Goal: Task Accomplishment & Management: Use online tool/utility

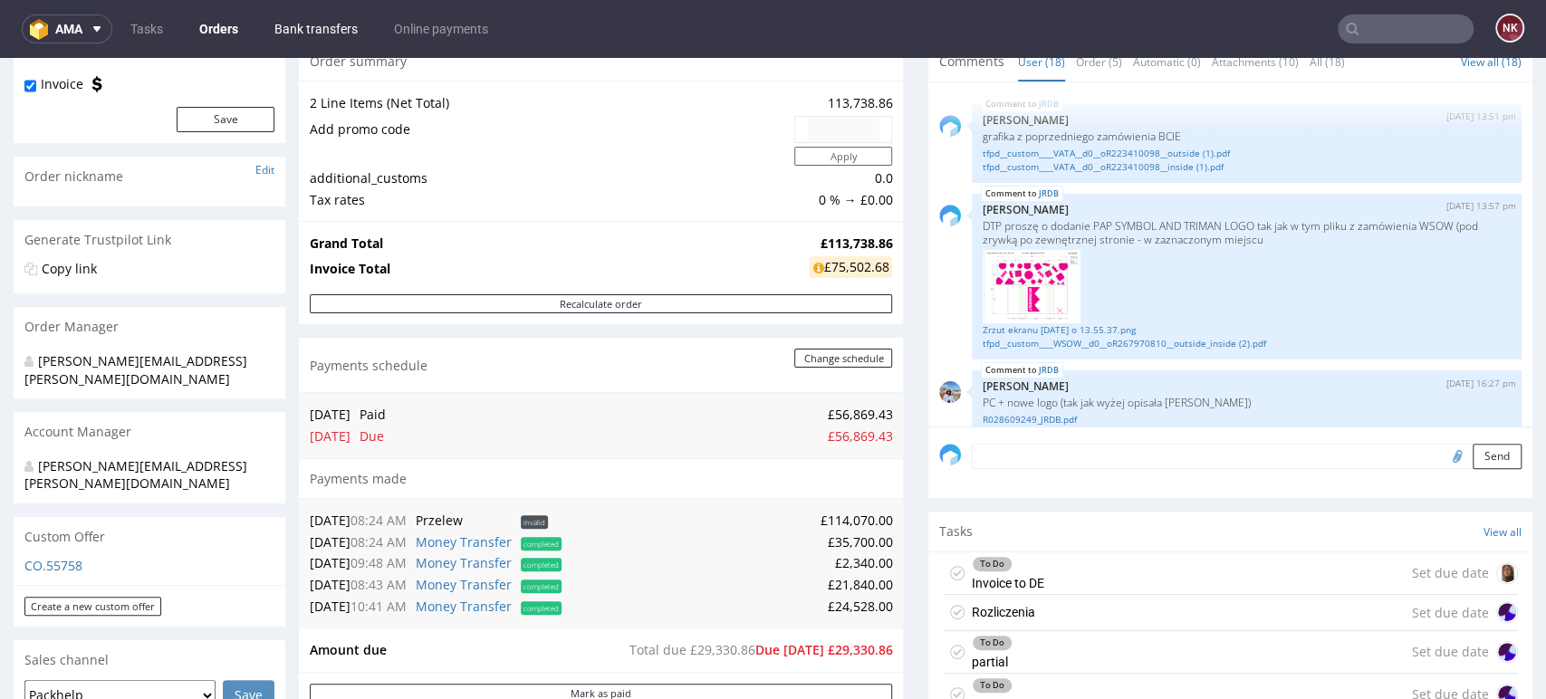
scroll to position [1350, 0]
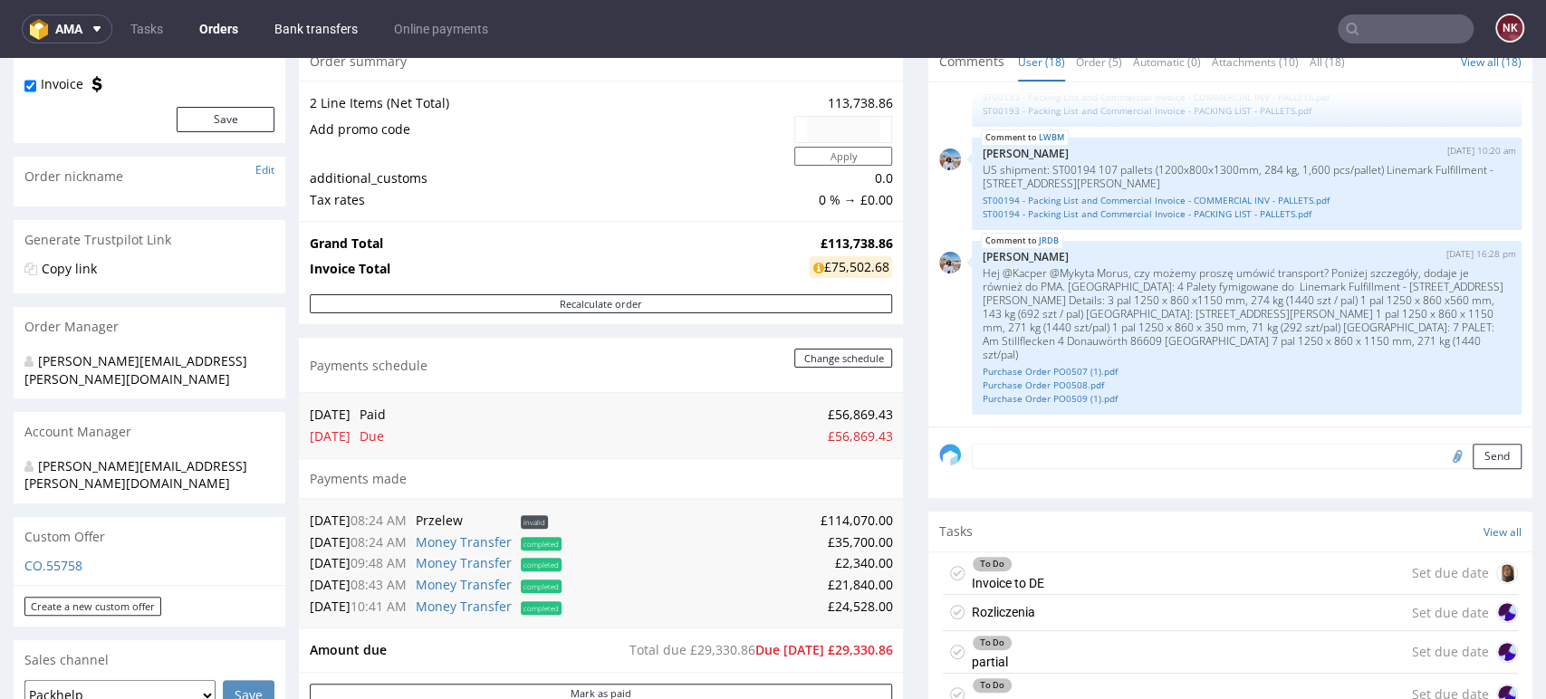
click at [307, 34] on link "Bank transfers" at bounding box center [316, 28] width 105 height 29
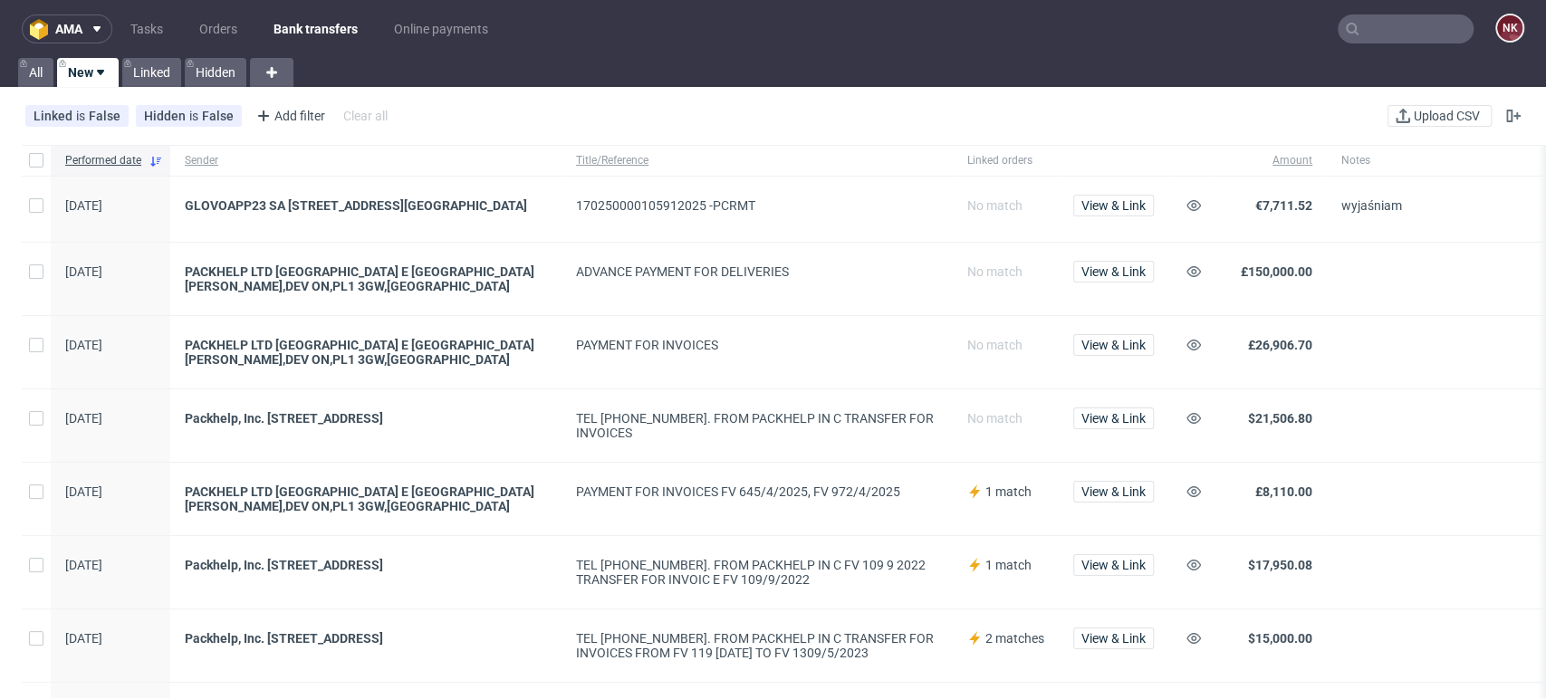
click at [1463, 533] on div at bounding box center [1477, 499] width 301 height 72
click at [1485, 432] on span at bounding box center [1477, 425] width 272 height 29
click at [1139, 207] on span "View & Link" at bounding box center [1113, 205] width 64 height 13
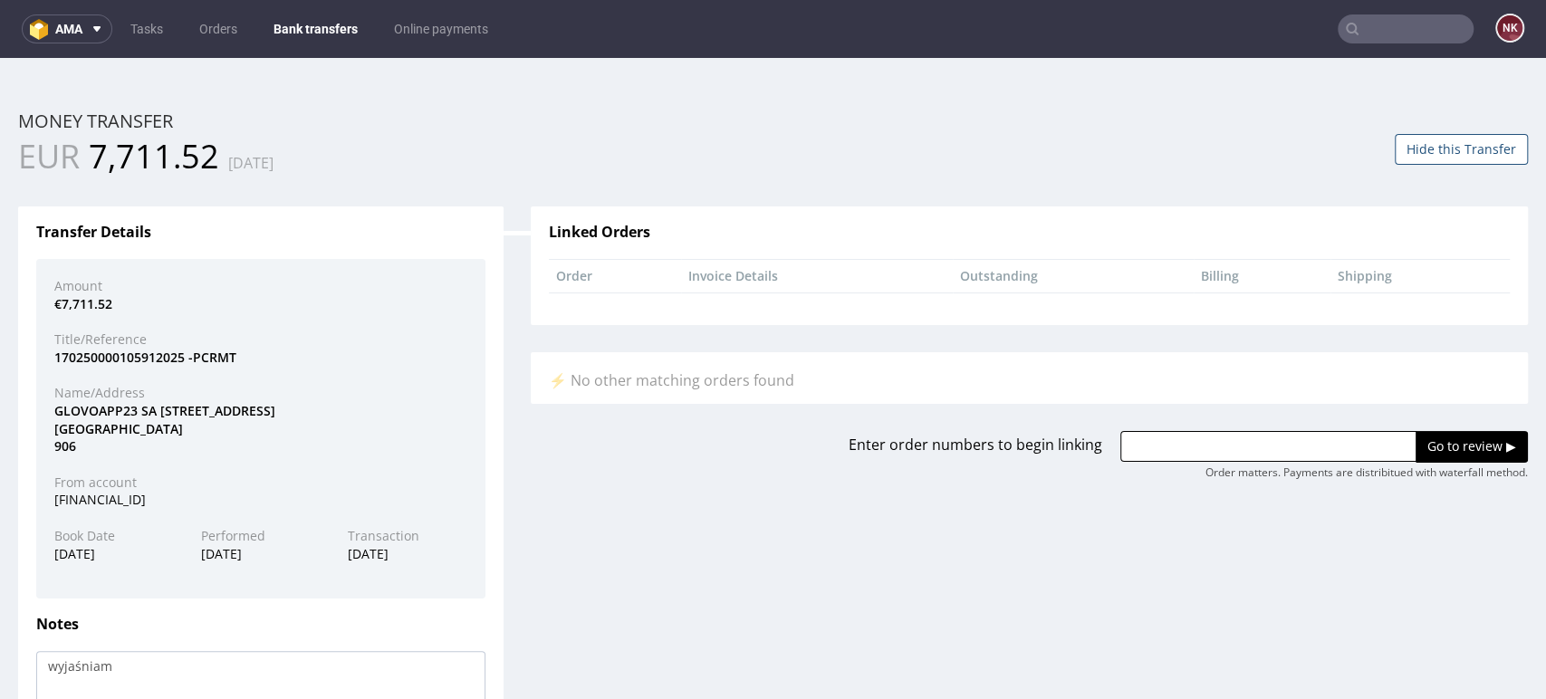
click at [522, 441] on div "Enter order numbers to begin linking Go to review ▶ Order matters. Payments are…" at bounding box center [1029, 455] width 1024 height 49
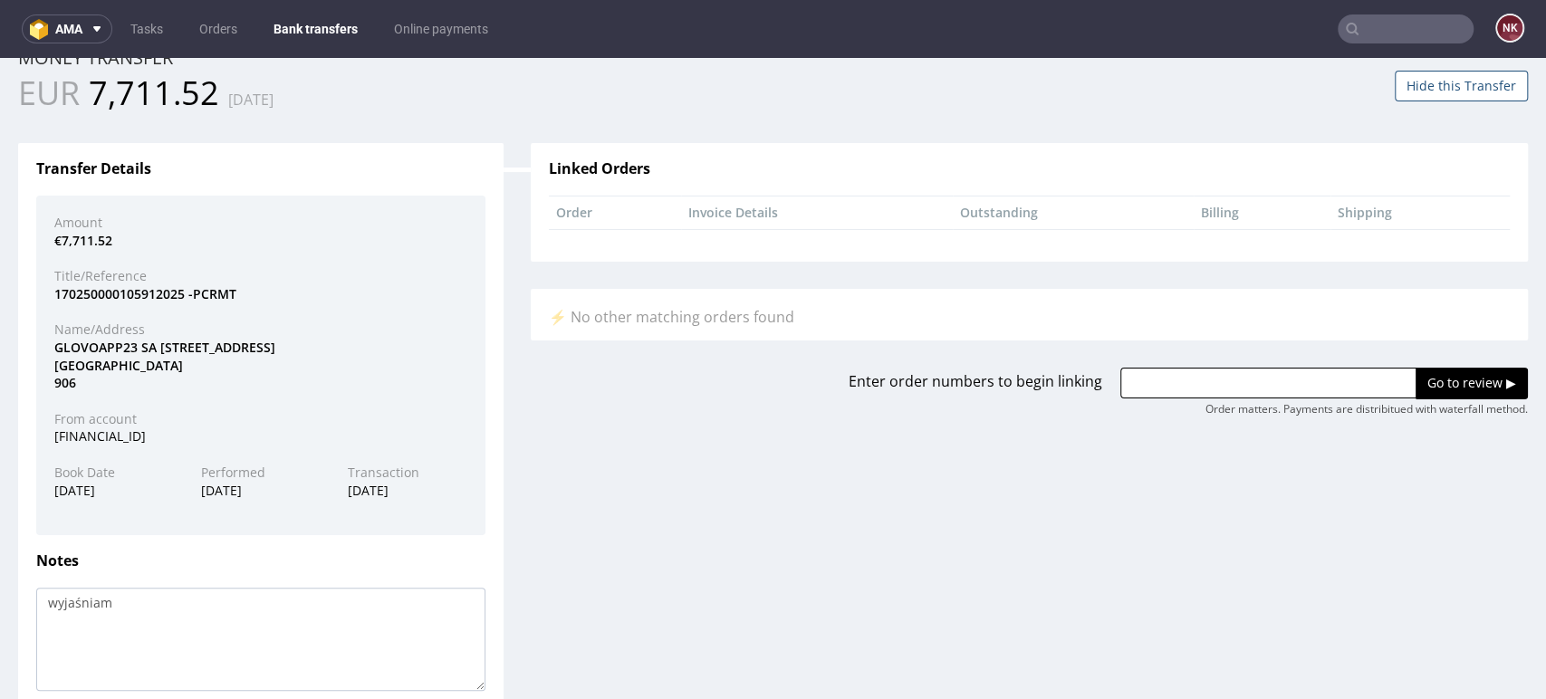
scroll to position [161, 0]
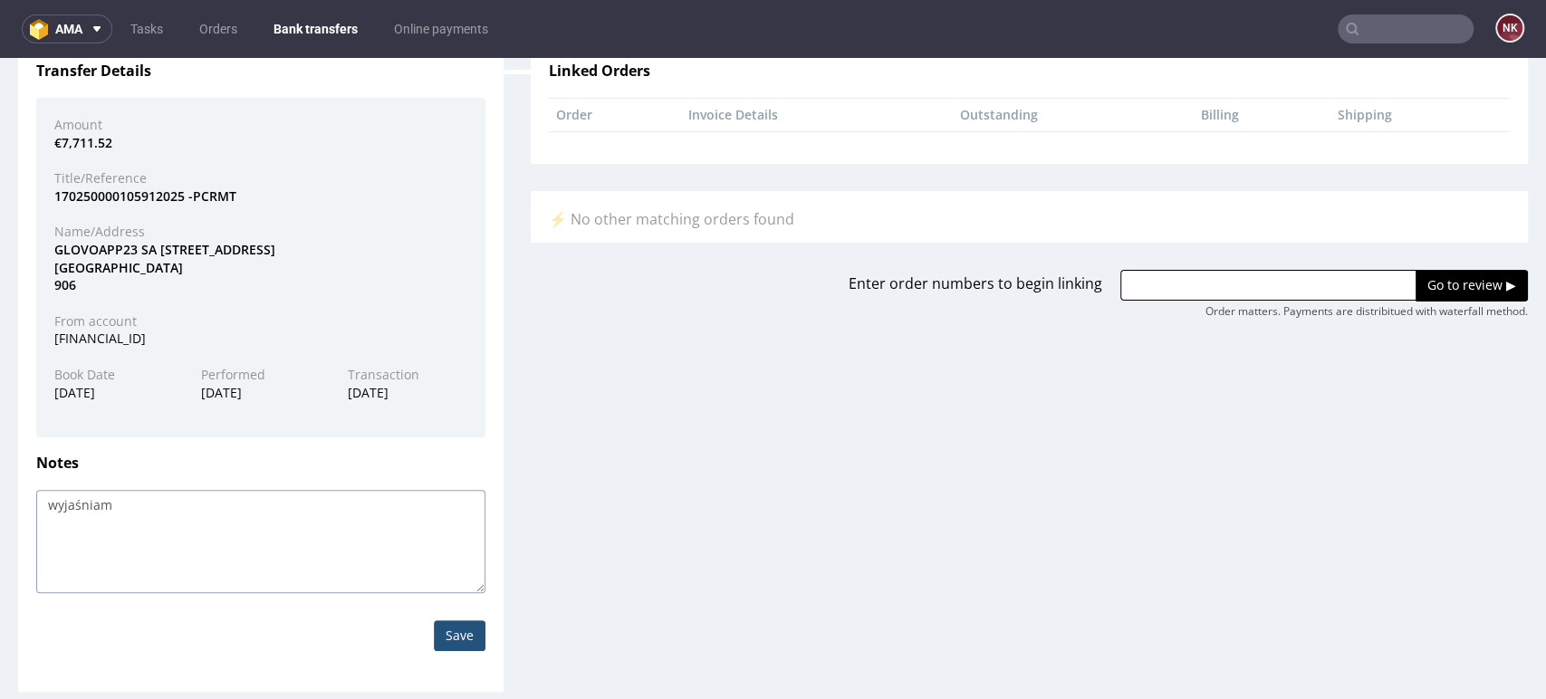
click at [238, 515] on textarea "wyjaśniam" at bounding box center [260, 541] width 449 height 103
paste textarea "FV 9/8/2025"
drag, startPoint x: 111, startPoint y: 507, endPoint x: -10, endPoint y: 517, distance: 121.8
click at [0, 517] on html "Production Shipped DTP Orders Offers Shipments Transfers 13 Designs Promotions …" at bounding box center [773, 299] width 1546 height 804
click at [141, 530] on textarea "wyjaśniam" at bounding box center [260, 541] width 449 height 103
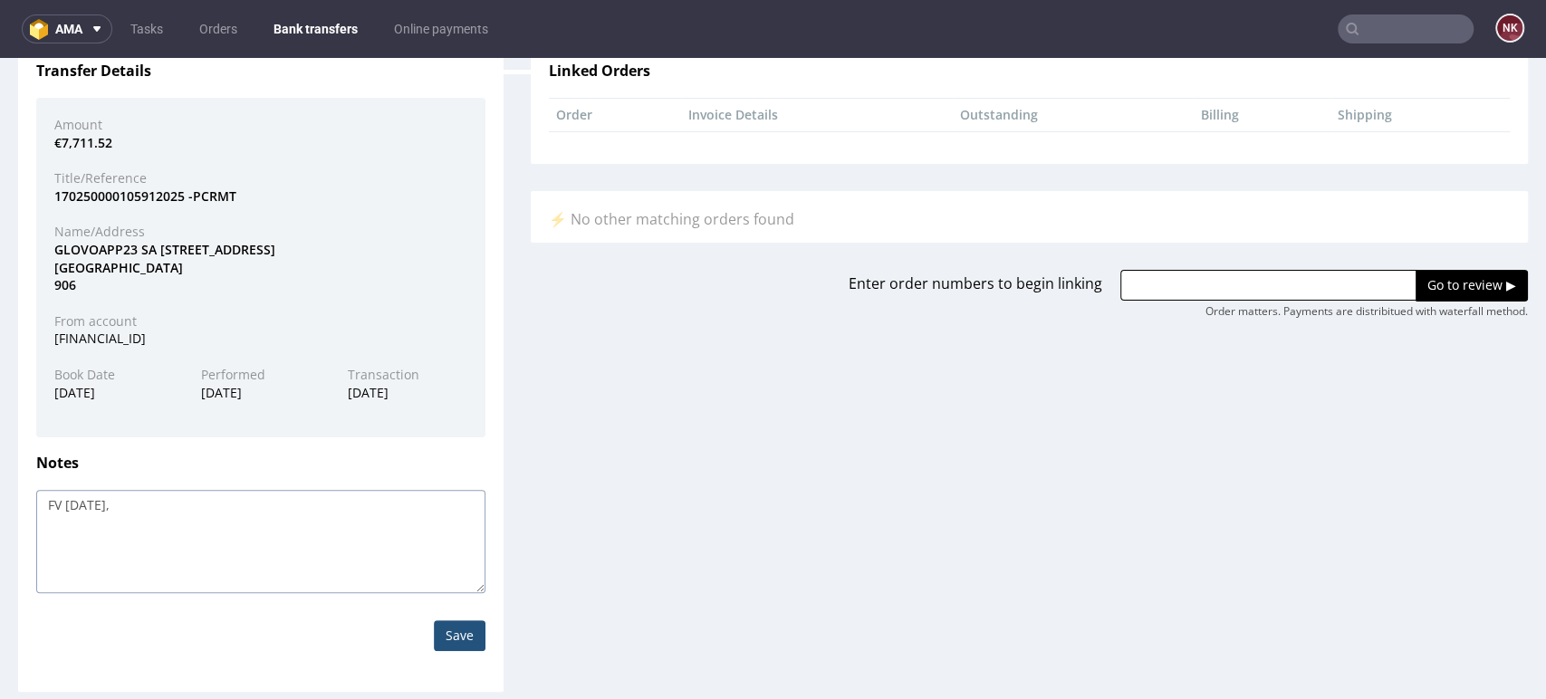
click at [275, 520] on textarea "wyjaśniam" at bounding box center [260, 541] width 449 height 103
paste textarea "FV 10/8/2025"
click at [209, 504] on textarea "wyjaśniam" at bounding box center [260, 541] width 449 height 103
paste textarea "FK 540/2025"
click at [210, 506] on textarea "wyjaśniam" at bounding box center [260, 541] width 449 height 103
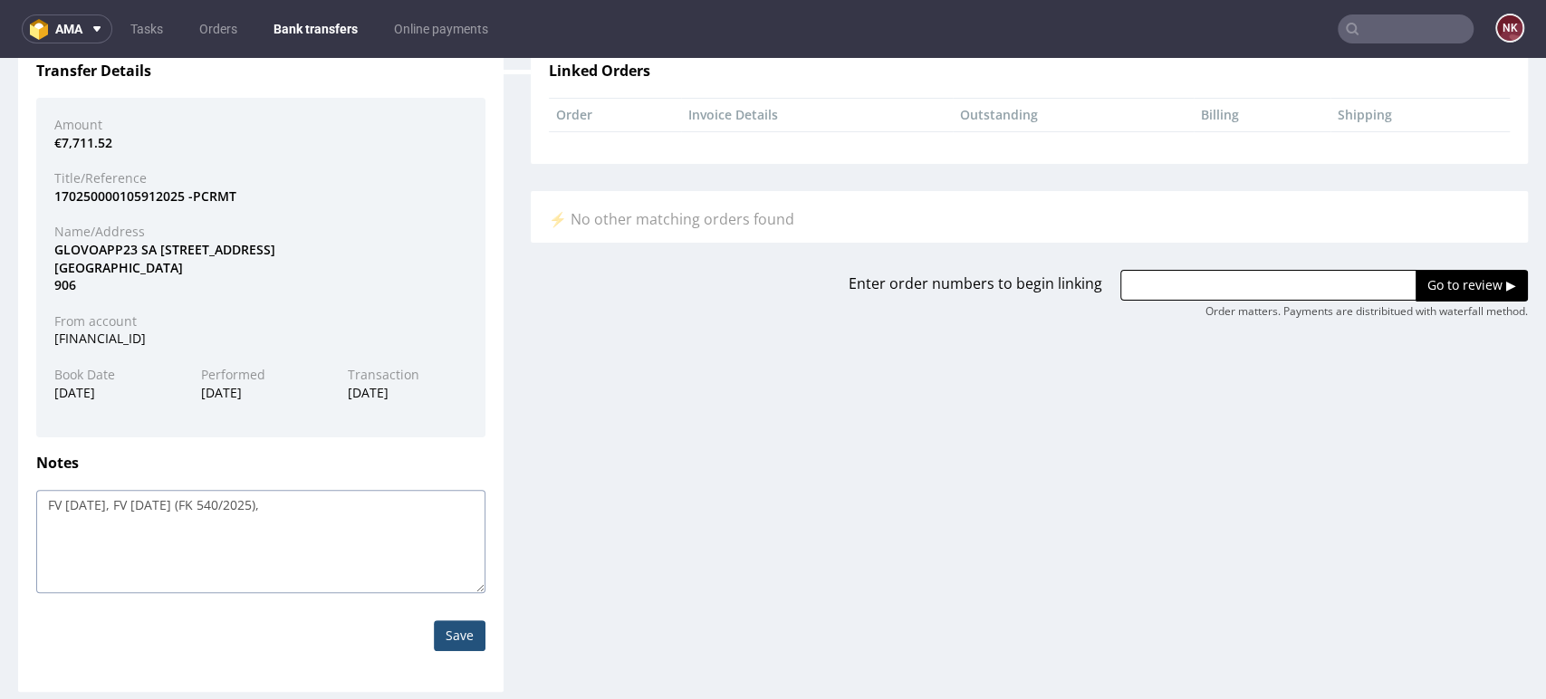
click at [333, 505] on textarea "wyjaśniam" at bounding box center [260, 541] width 449 height 103
click at [357, 514] on textarea "wyjaśniam" at bounding box center [260, 541] width 449 height 103
paste textarea "FV 11/8/2025"
click at [407, 505] on textarea "wyjaśniam" at bounding box center [260, 541] width 449 height 103
paste textarea "FV 12/8/2025"
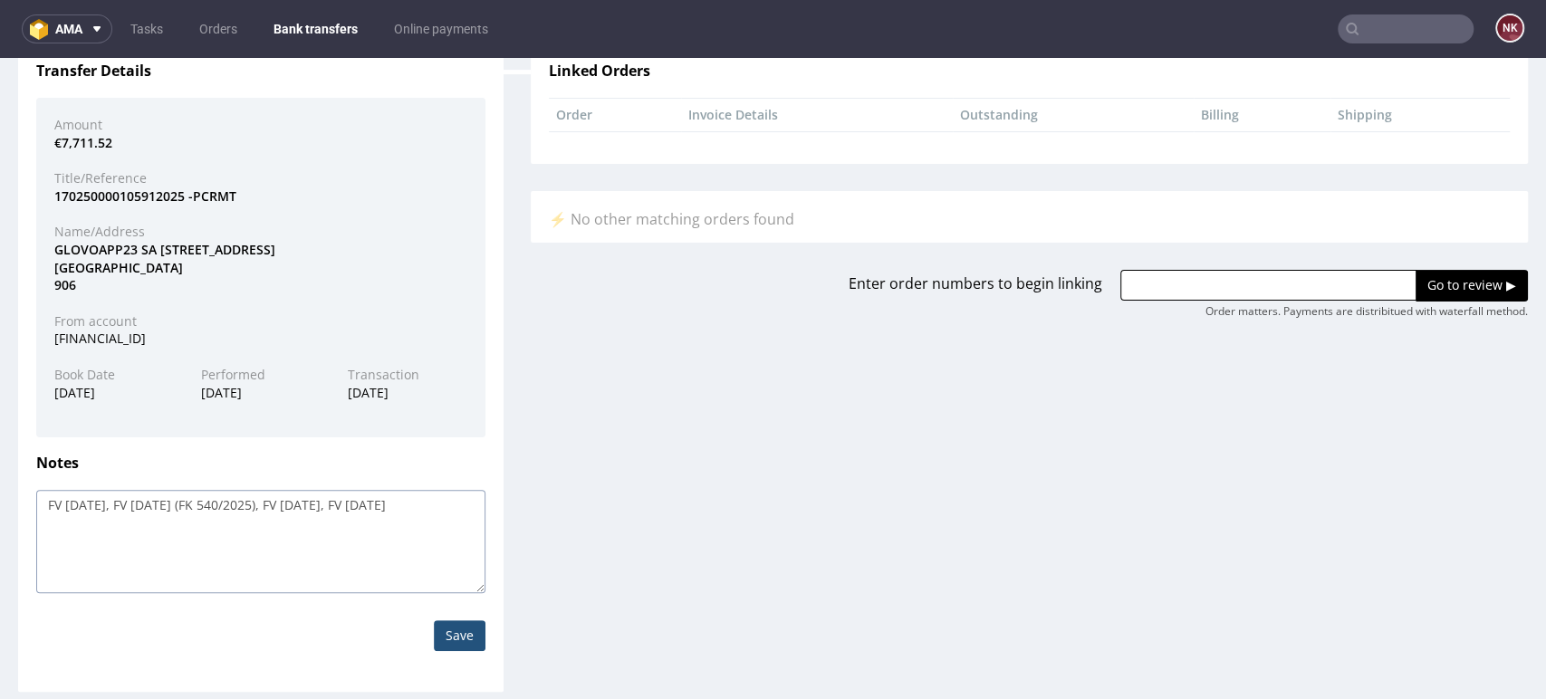
type textarea "FV 9/8/2025, FV 10/8/2025 (FK 540/2025), FV 11/8/2025, FV 12/8/2025"
click at [437, 629] on input "Save" at bounding box center [460, 635] width 52 height 31
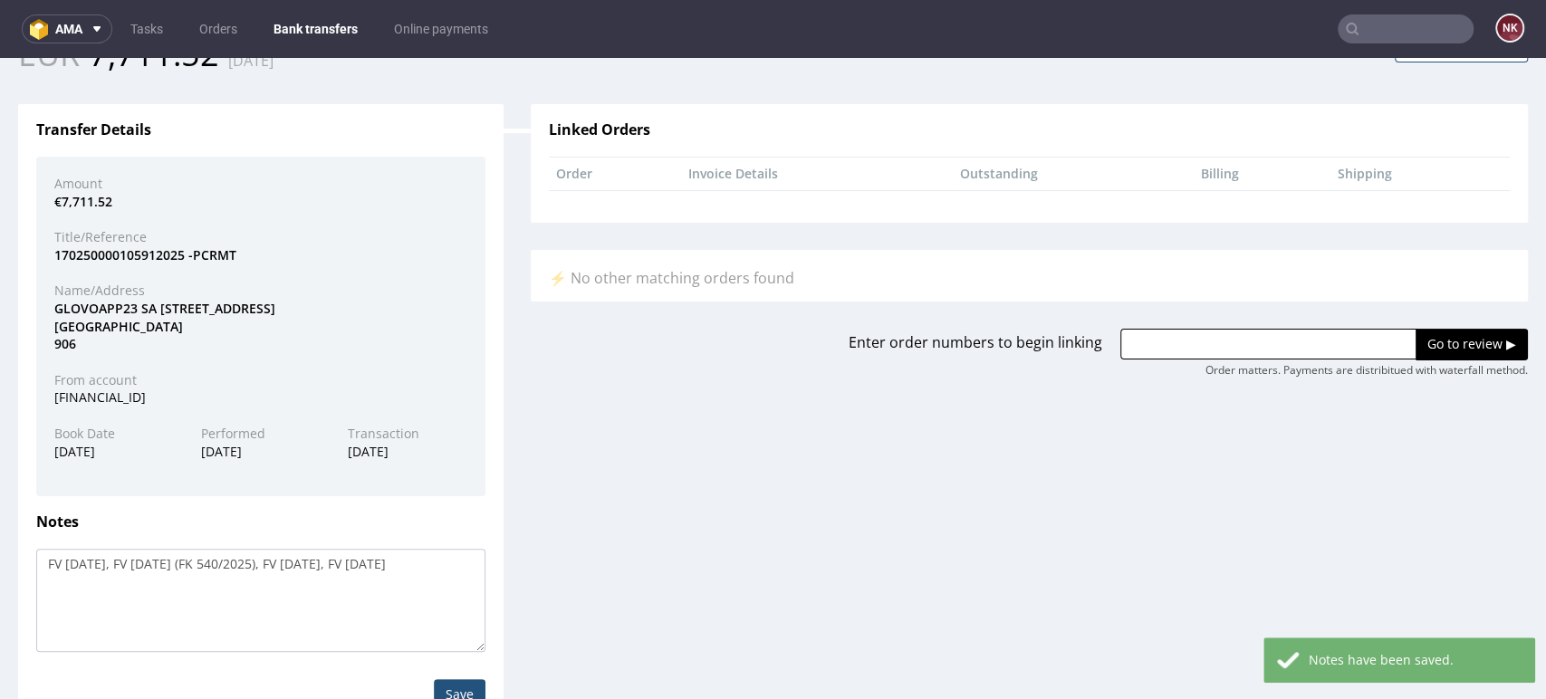
scroll to position [0, 0]
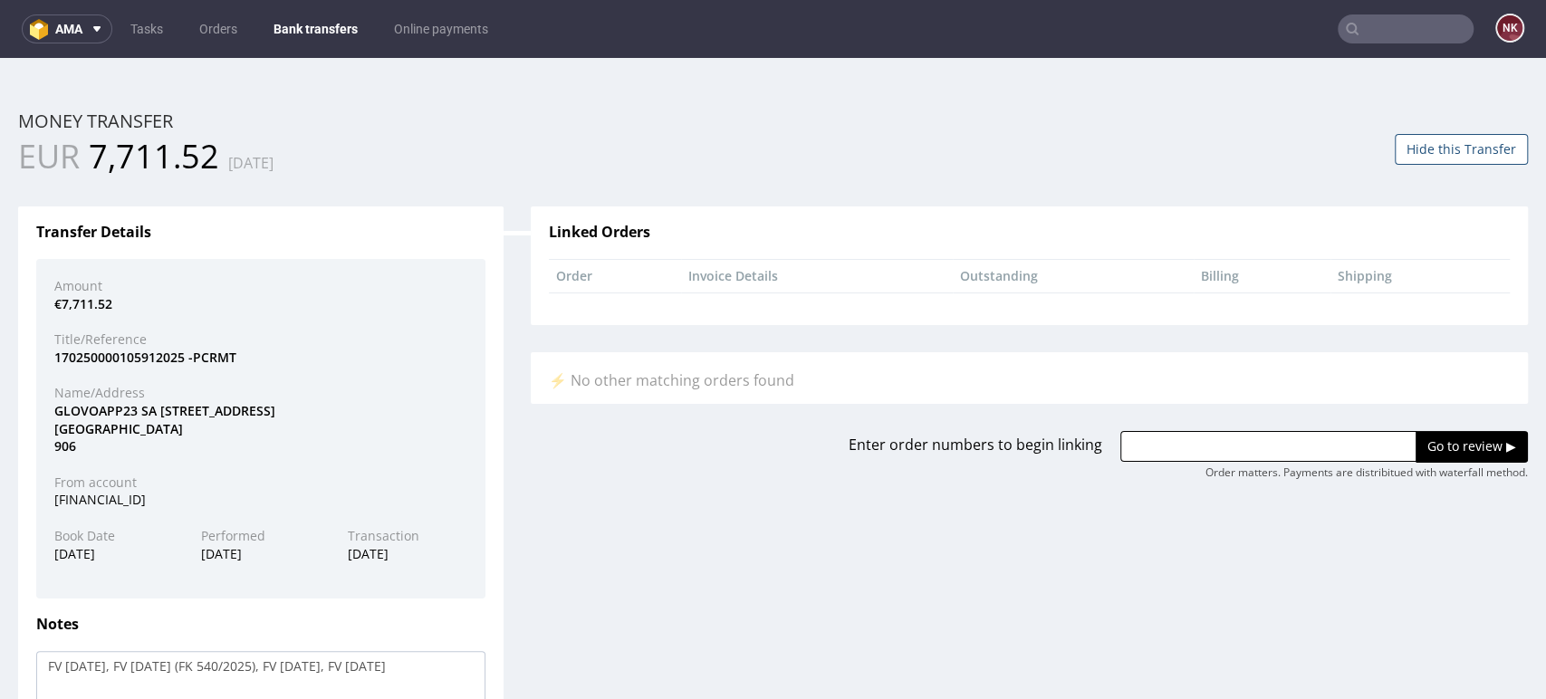
click at [502, 437] on div "Transfer Details Amount €7,711.52 Title/Reference 170250000105912025 -PCRMT Nam…" at bounding box center [261, 515] width 513 height 673
click at [517, 477] on div "Enter order numbers to begin linking Go to review ▶ Order matters. Payments are…" at bounding box center [1029, 455] width 1024 height 49
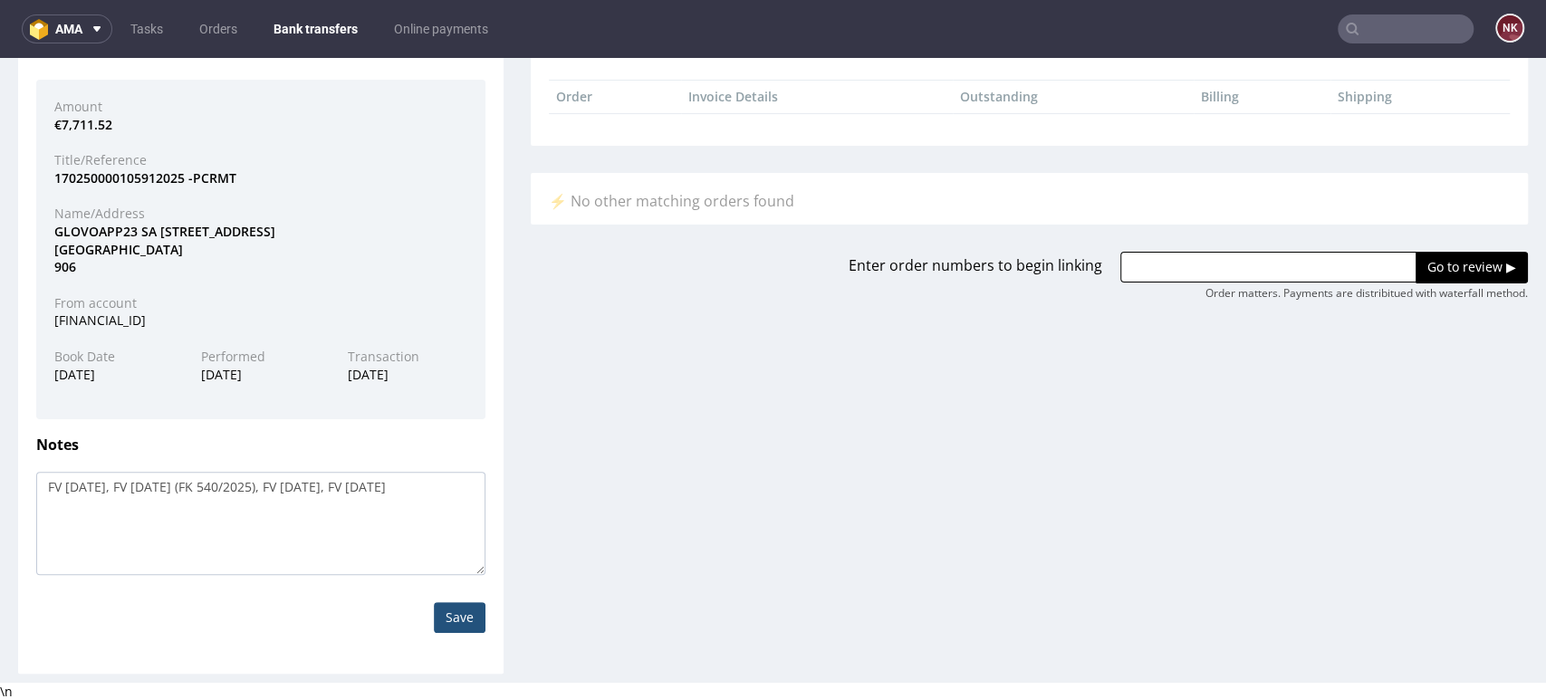
click at [512, 478] on div "Transfer Details Amount €7,711.52 Title/Reference 170250000105912025 -PCRMT Nam…" at bounding box center [773, 336] width 1537 height 673
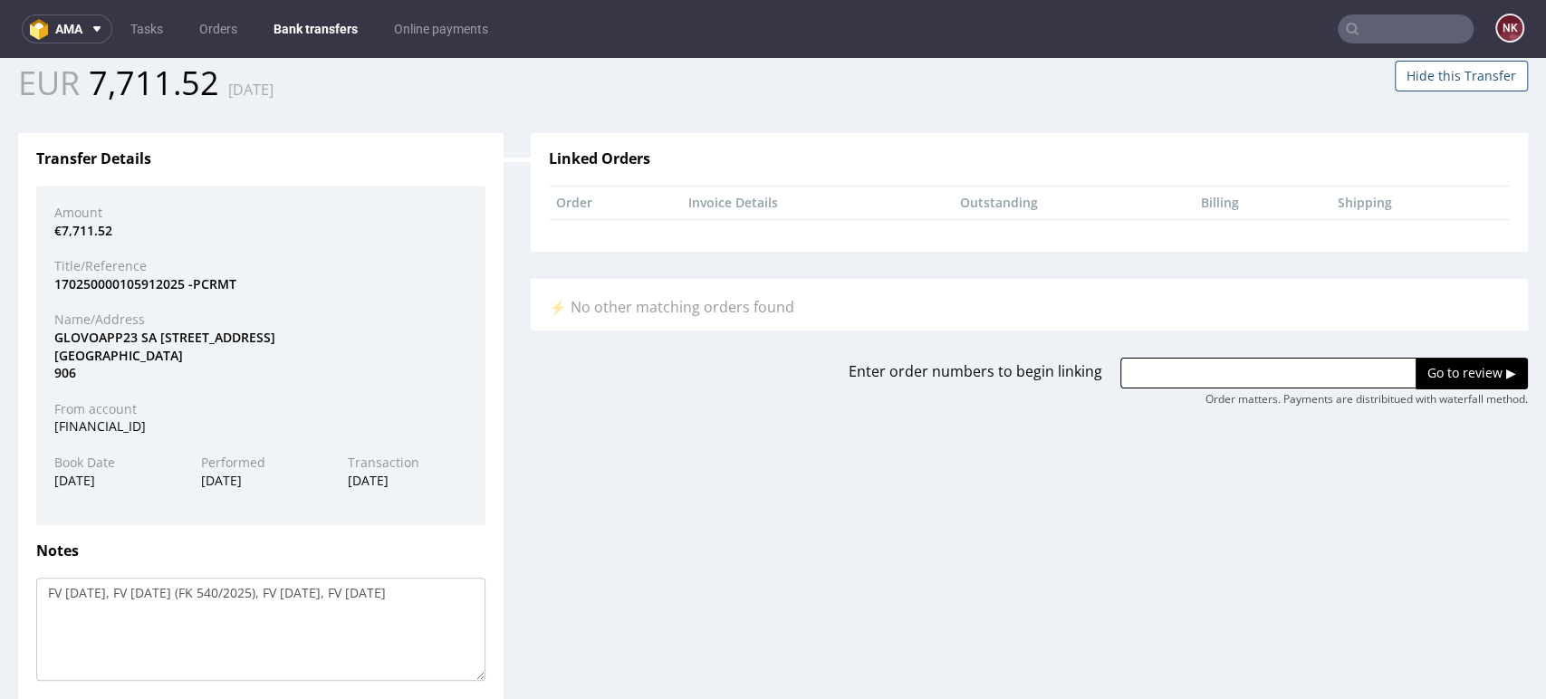
scroll to position [0, 0]
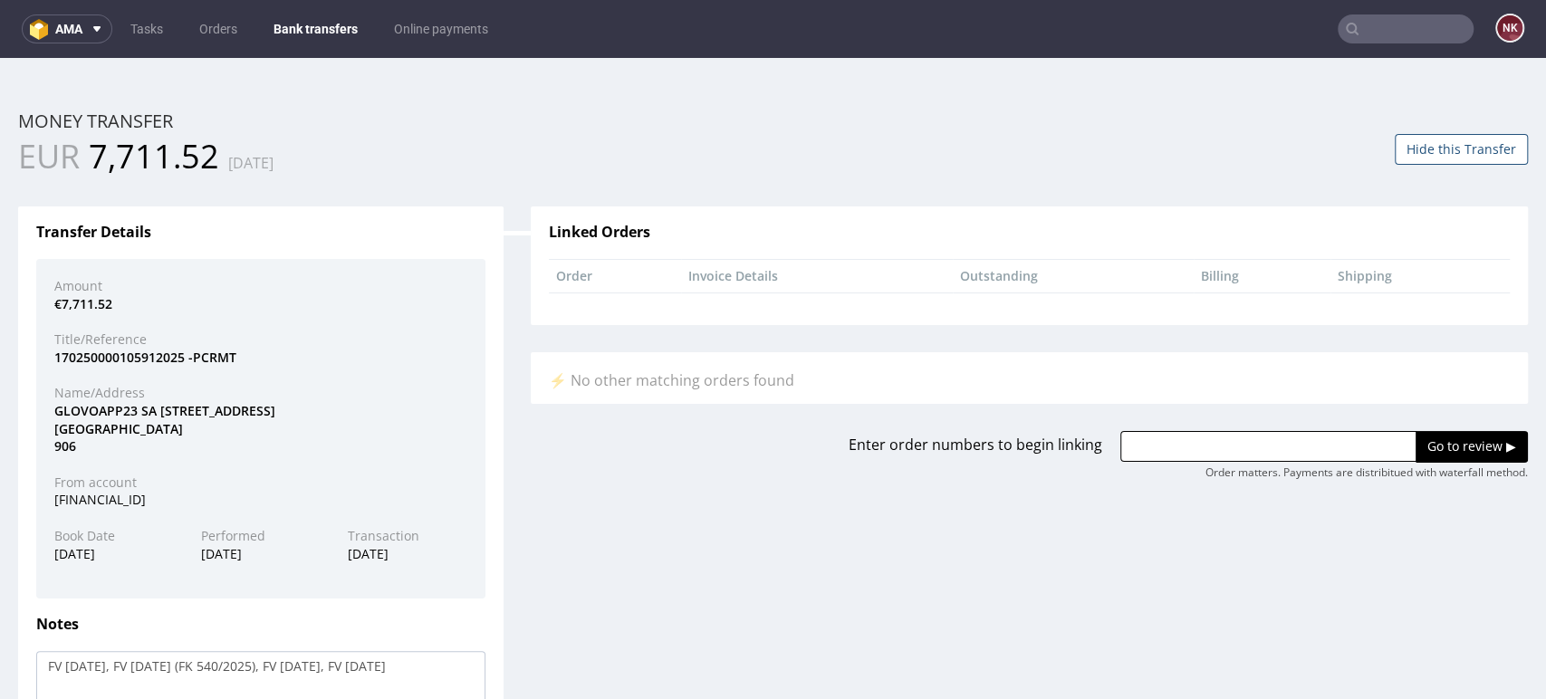
click at [1456, 560] on div "Transfer Details Amount €7,711.52 Title/Reference 170250000105912025 -PCRMT Nam…" at bounding box center [773, 515] width 1537 height 673
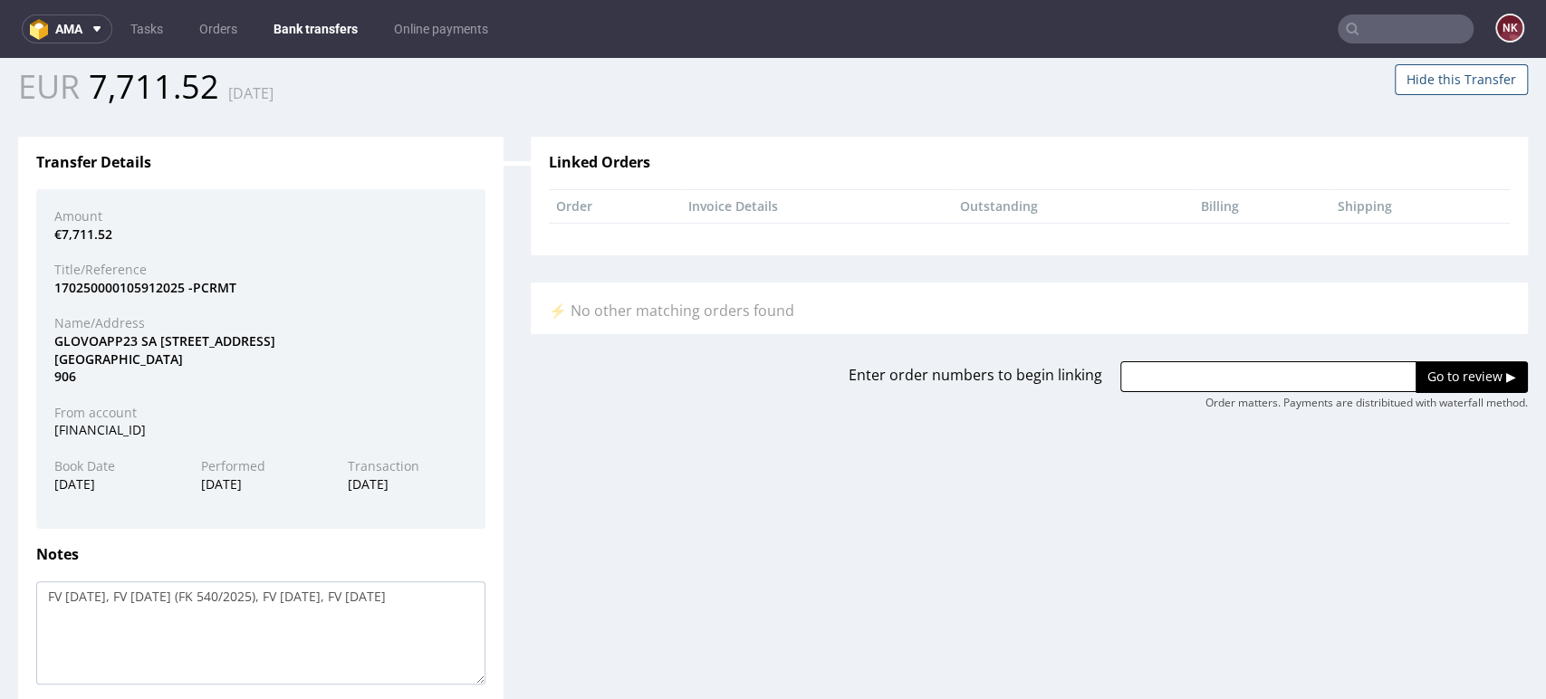
scroll to position [101, 0]
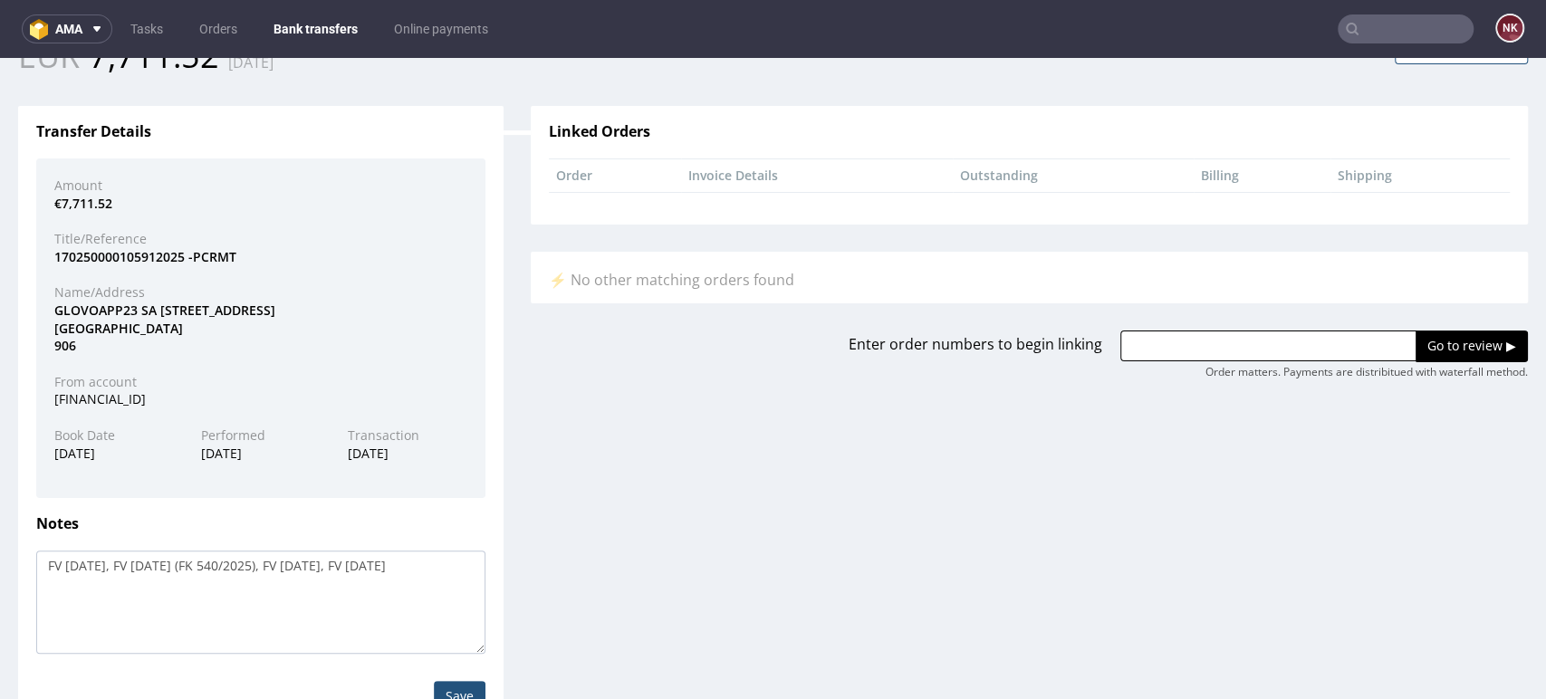
click at [457, 687] on input "Save" at bounding box center [460, 696] width 52 height 31
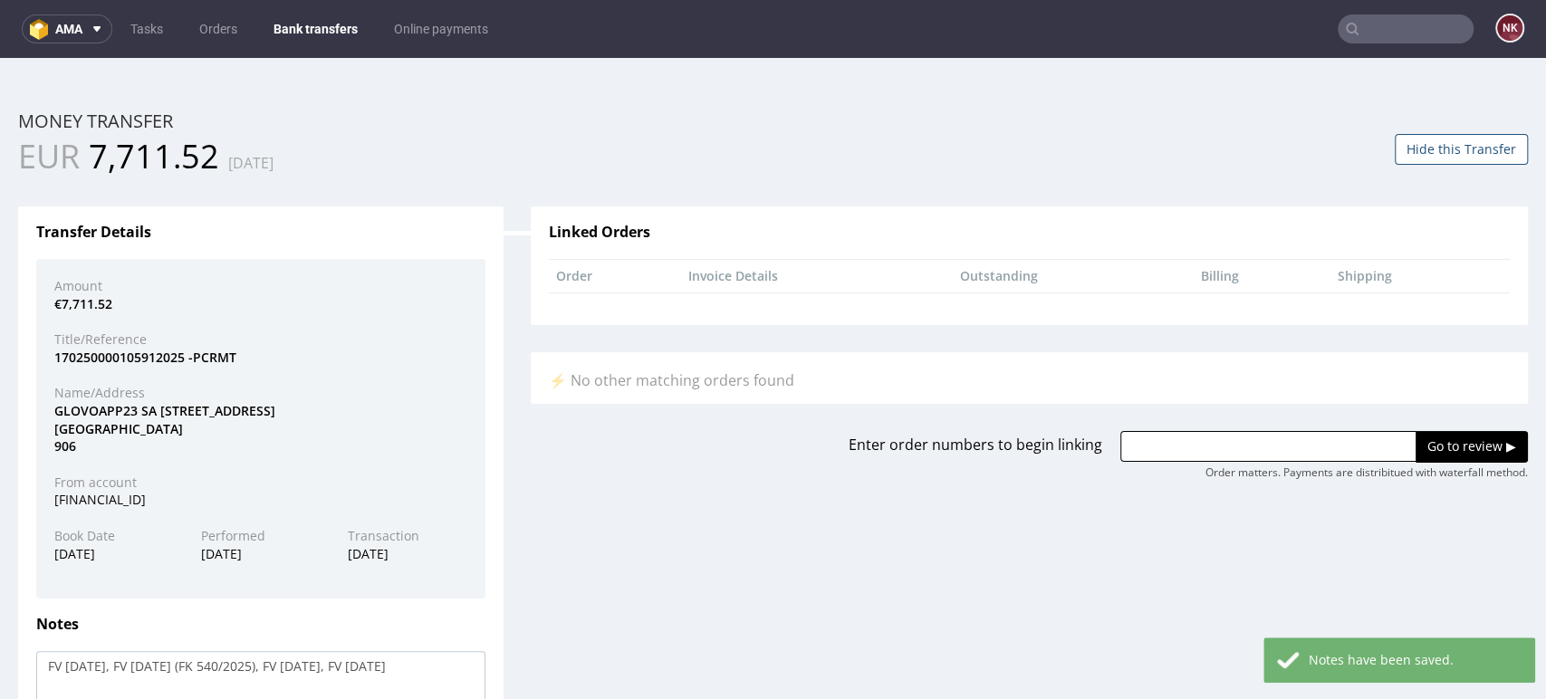
scroll to position [0, 0]
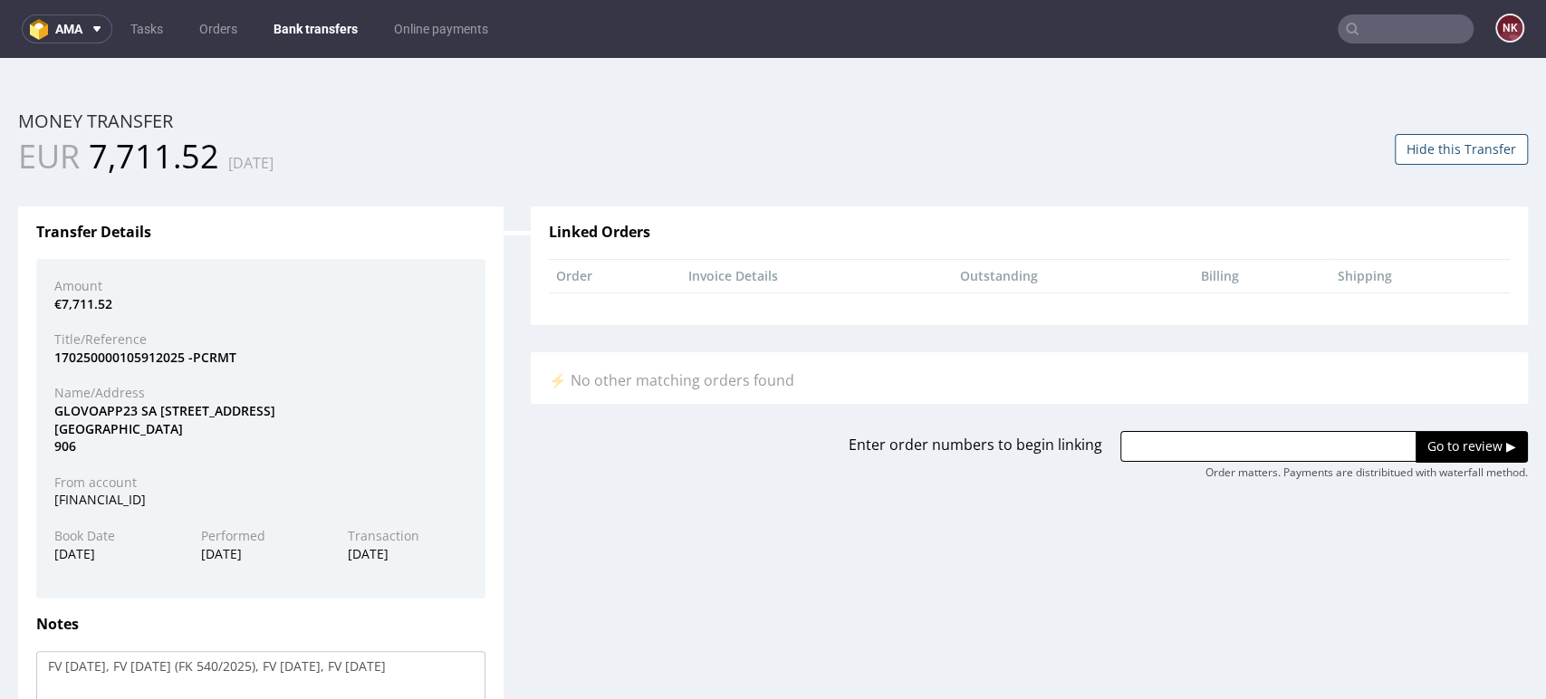
click at [573, 324] on div "Linked Orders Order Invoice Details Outstanding Billing Shipping ⚡ No other mat…" at bounding box center [1029, 329] width 1024 height 301
click at [1406, 141] on button "Hide this Transfer" at bounding box center [1461, 149] width 133 height 31
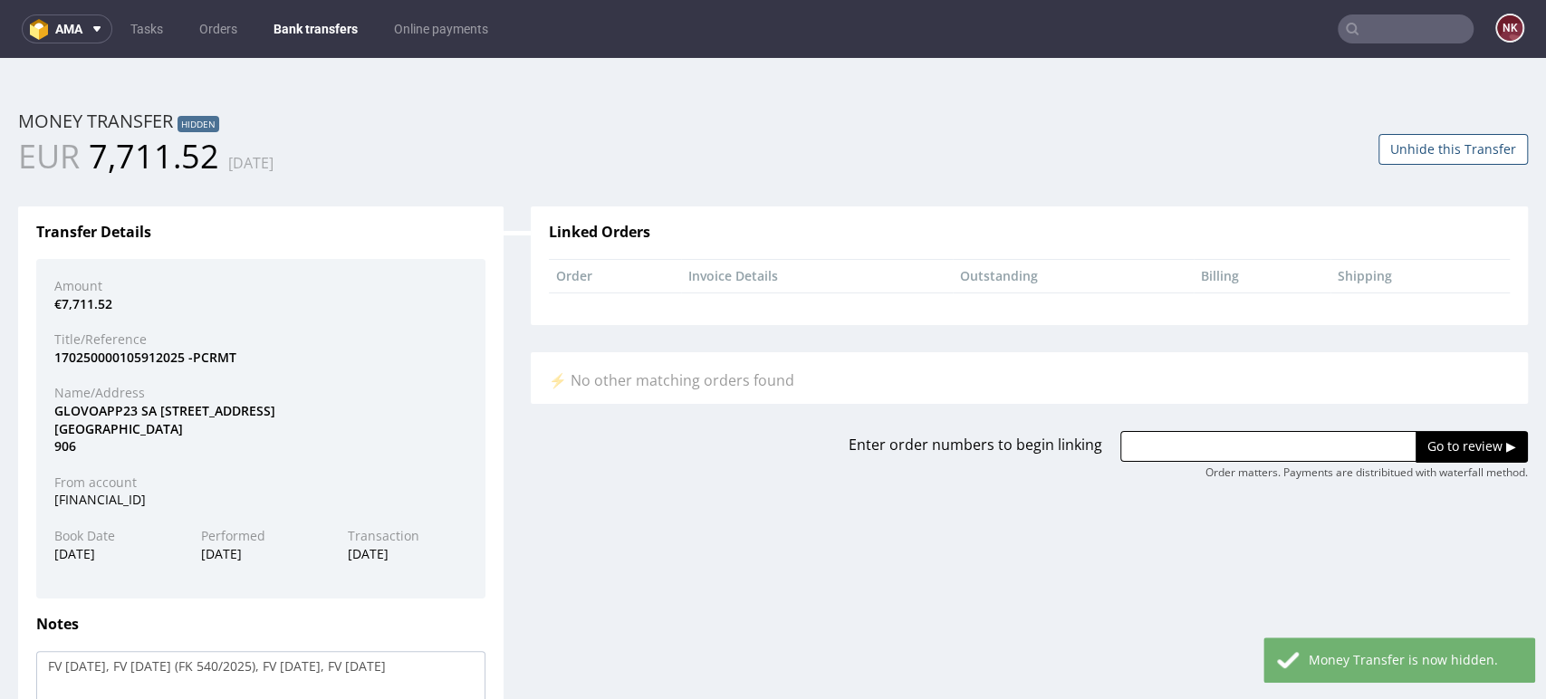
click at [318, 33] on link "Bank transfers" at bounding box center [316, 28] width 106 height 29
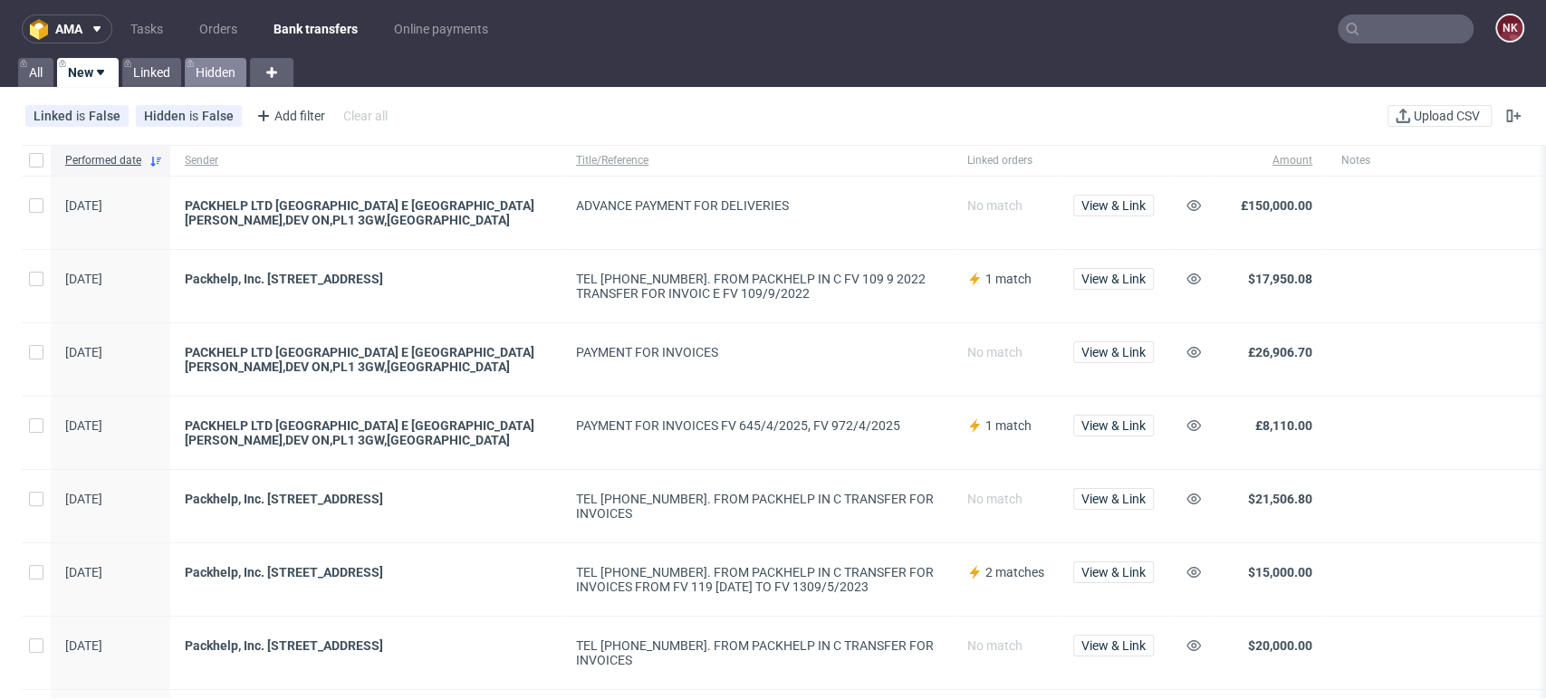
click at [217, 64] on link "Hidden" at bounding box center [216, 72] width 62 height 29
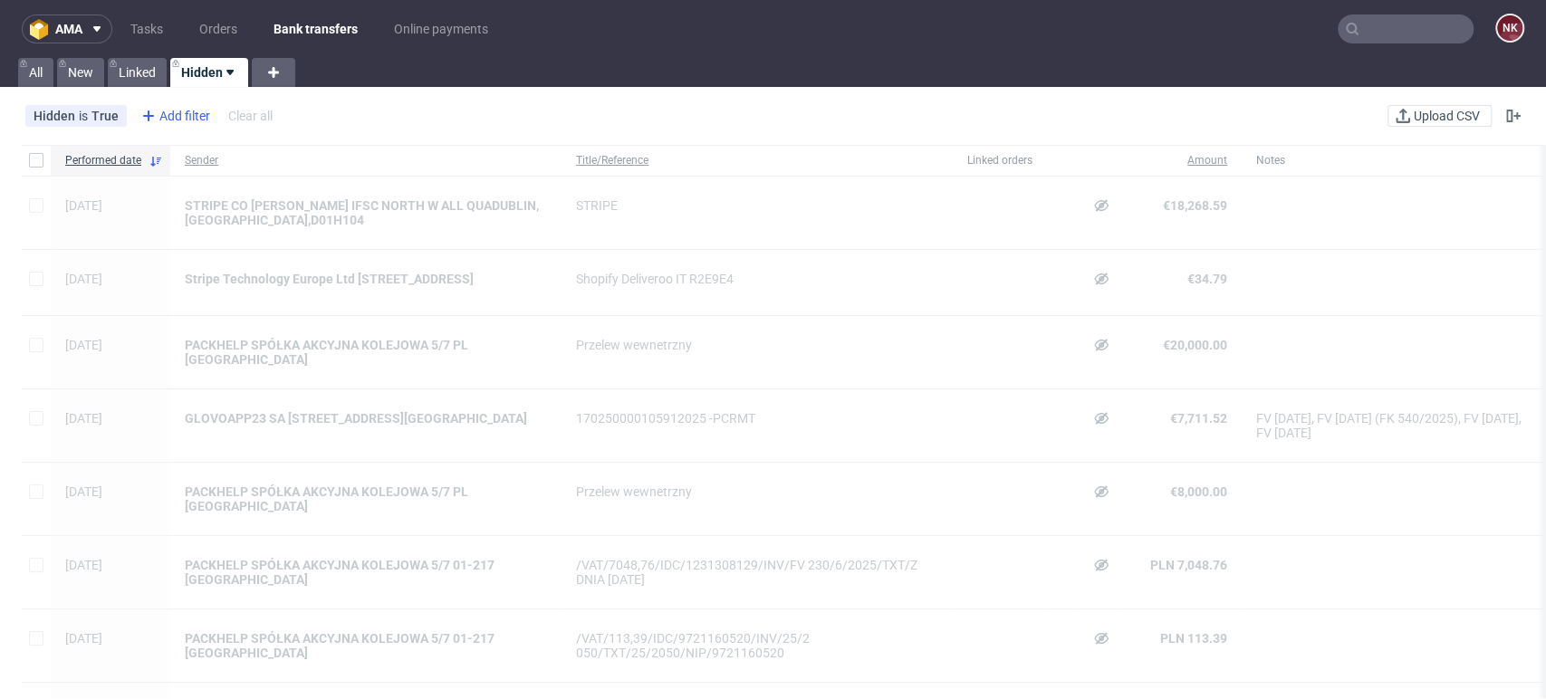
click at [182, 109] on div "Add filter" at bounding box center [174, 115] width 80 height 29
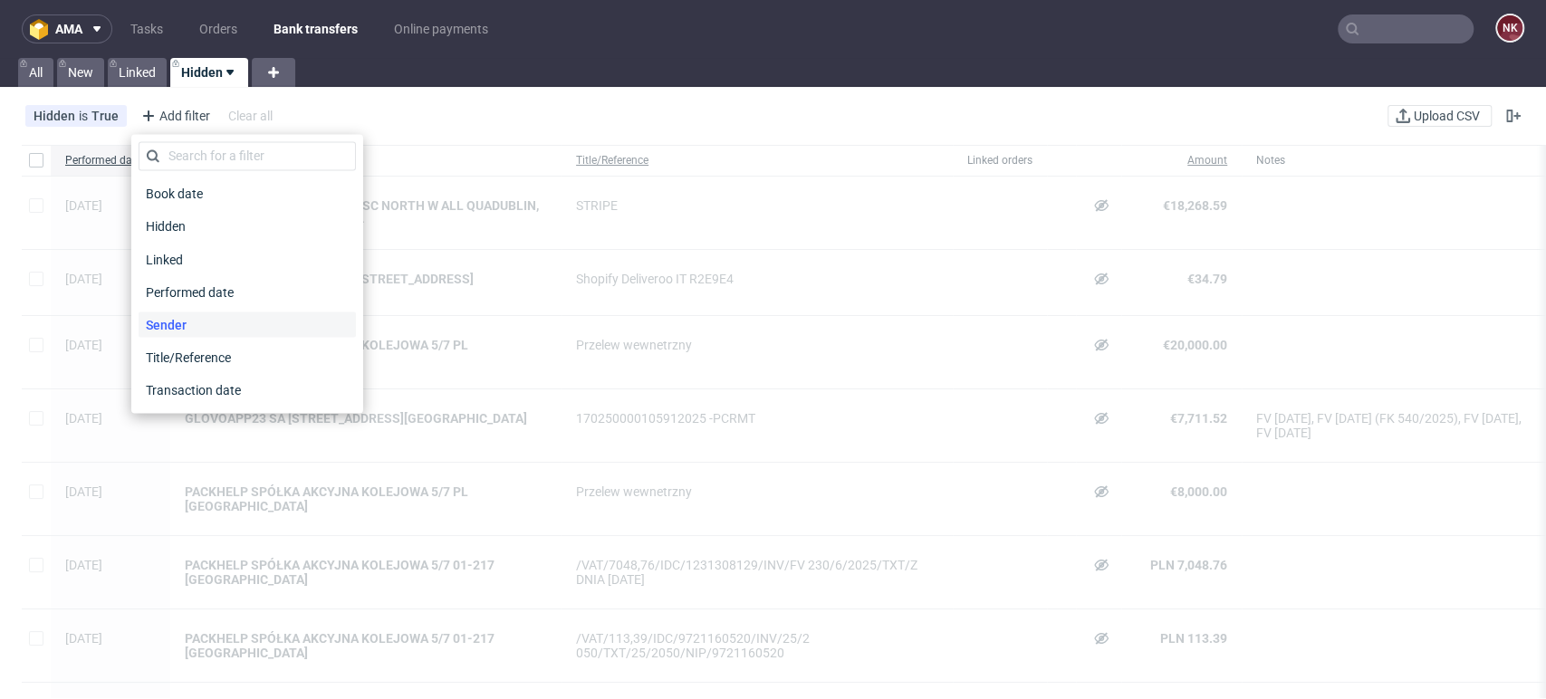
click at [172, 315] on span "Sender" at bounding box center [166, 324] width 55 height 25
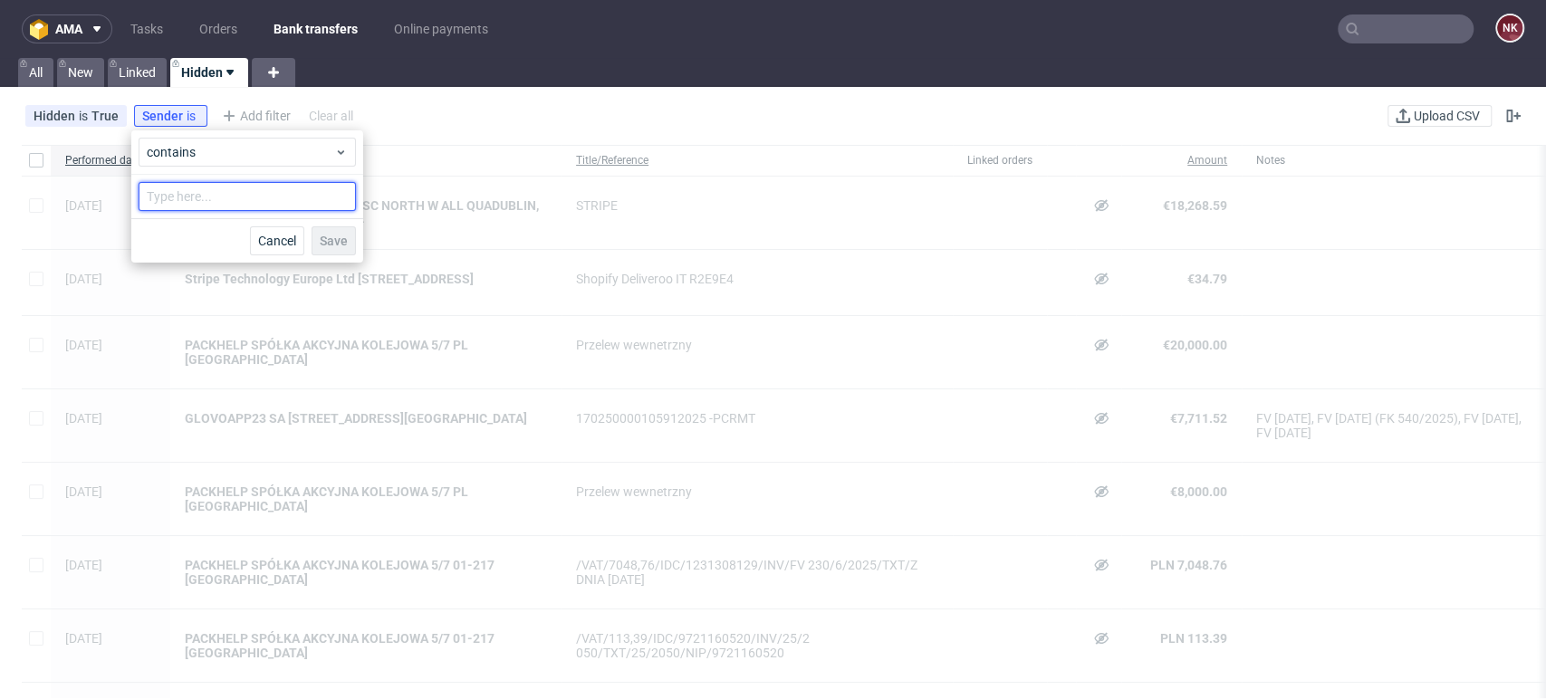
click at [291, 190] on input "text" at bounding box center [247, 196] width 217 height 29
type input "glovo"
click at [346, 239] on span "Save" at bounding box center [334, 241] width 28 height 13
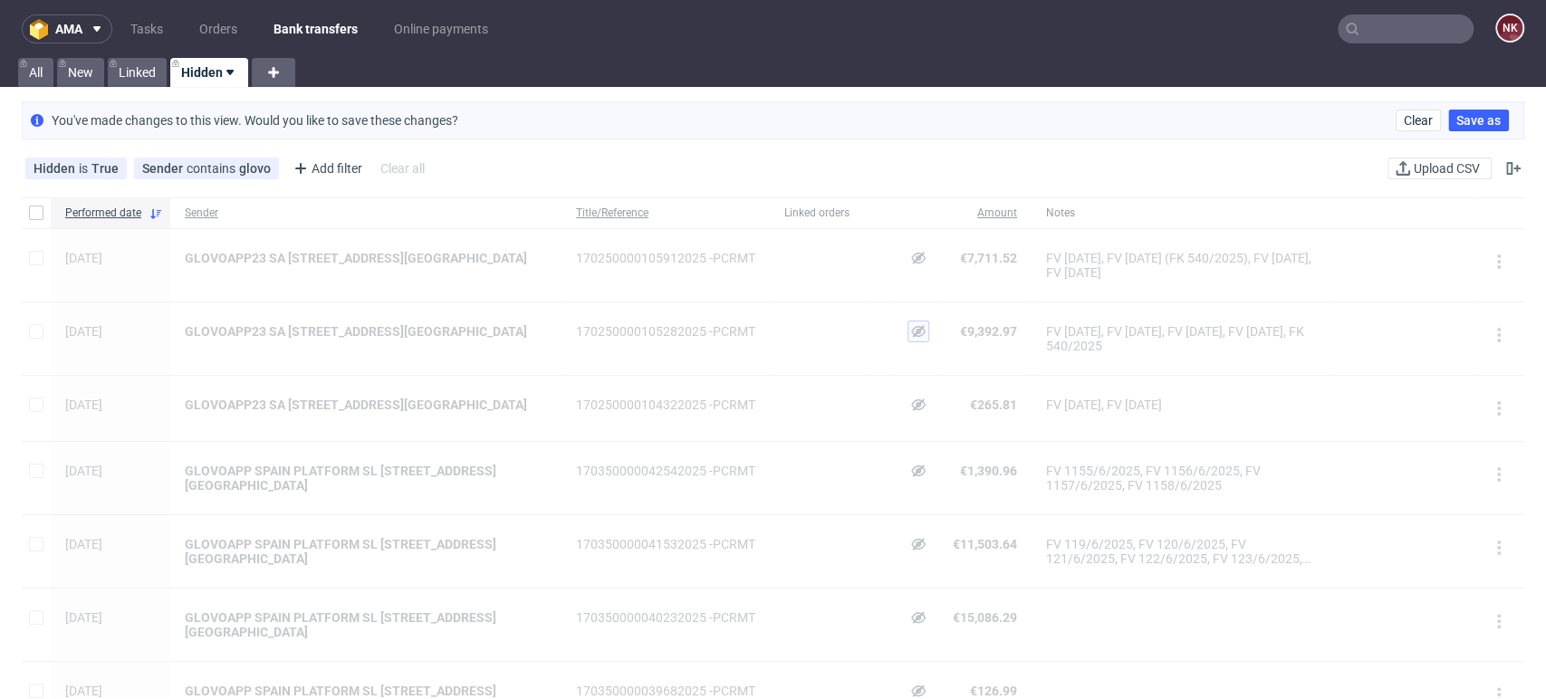
click at [919, 332] on icon at bounding box center [918, 331] width 14 height 14
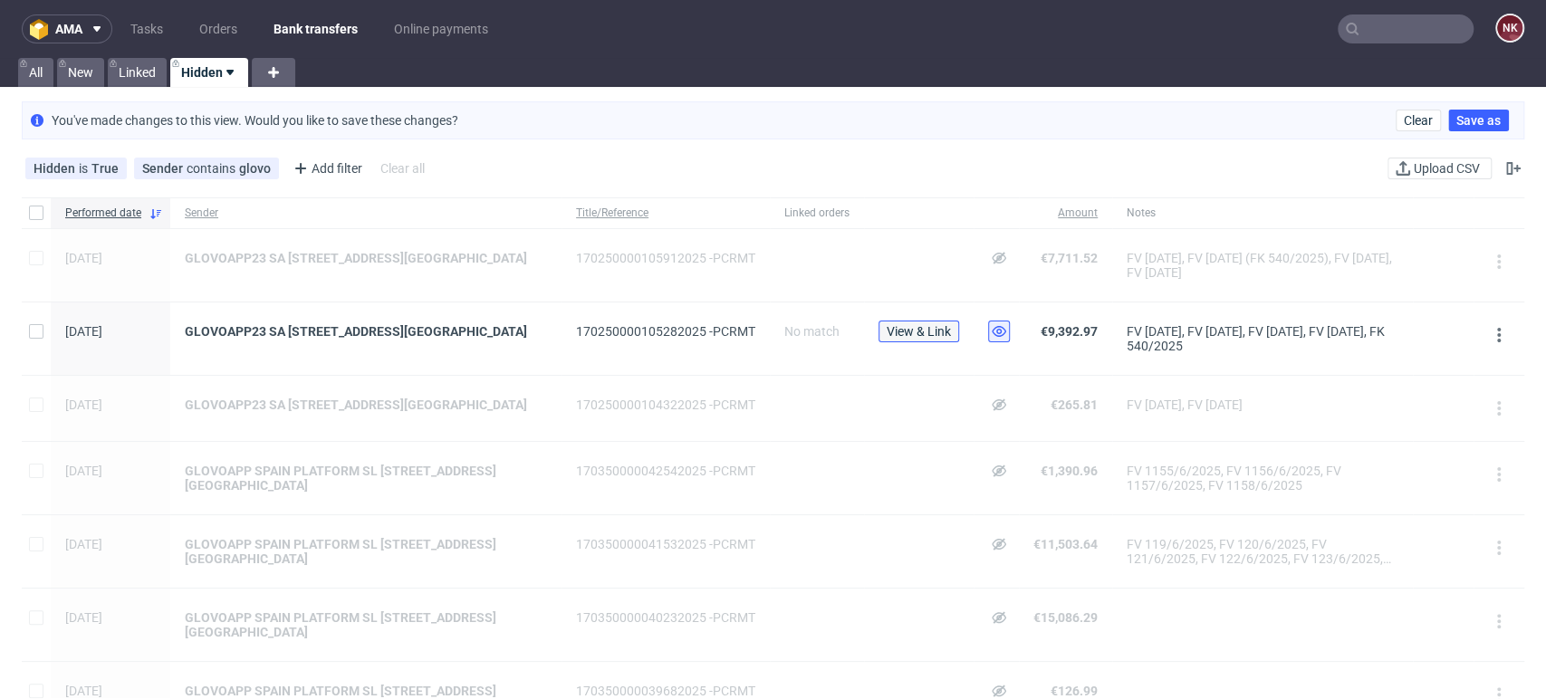
click at [930, 328] on span "View & Link" at bounding box center [919, 331] width 64 height 13
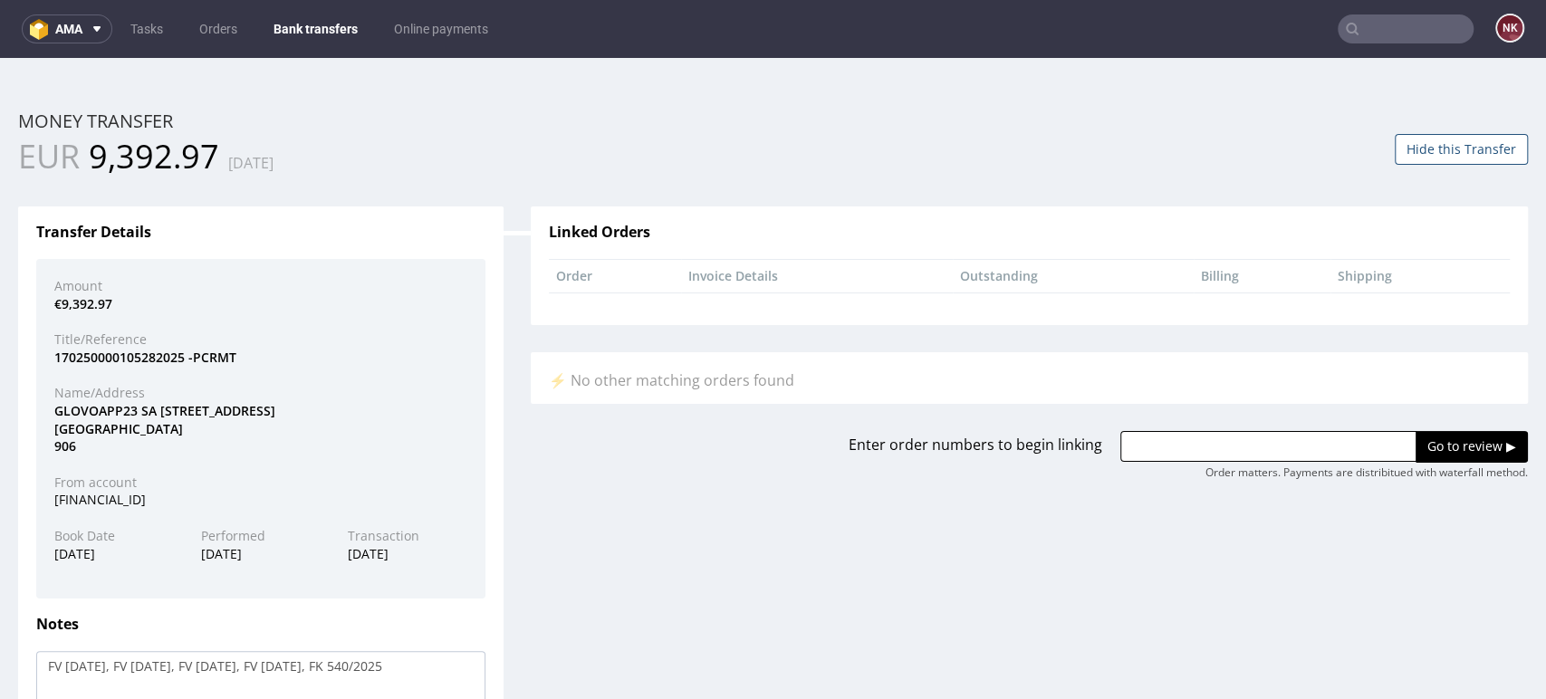
click at [1428, 152] on button "Hide this Transfer" at bounding box center [1461, 149] width 133 height 31
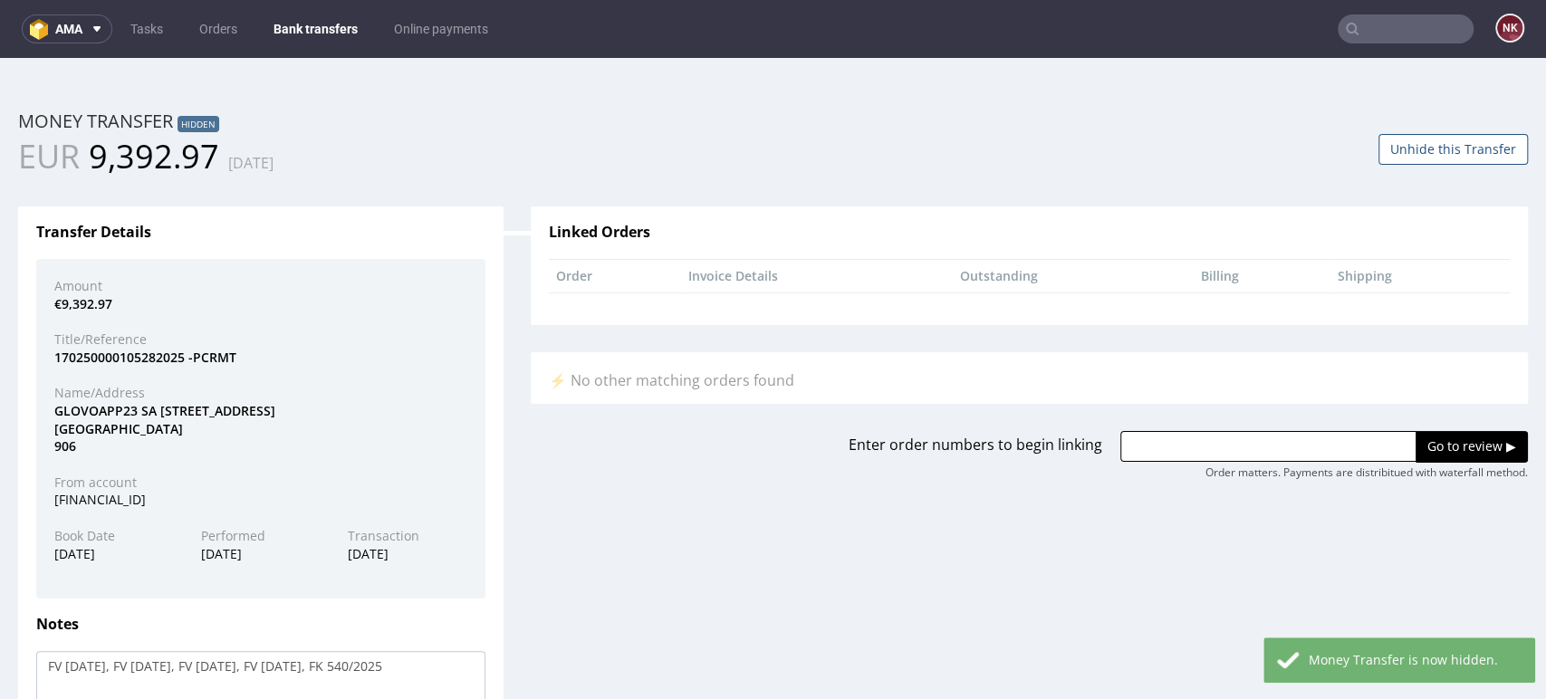
scroll to position [179, 0]
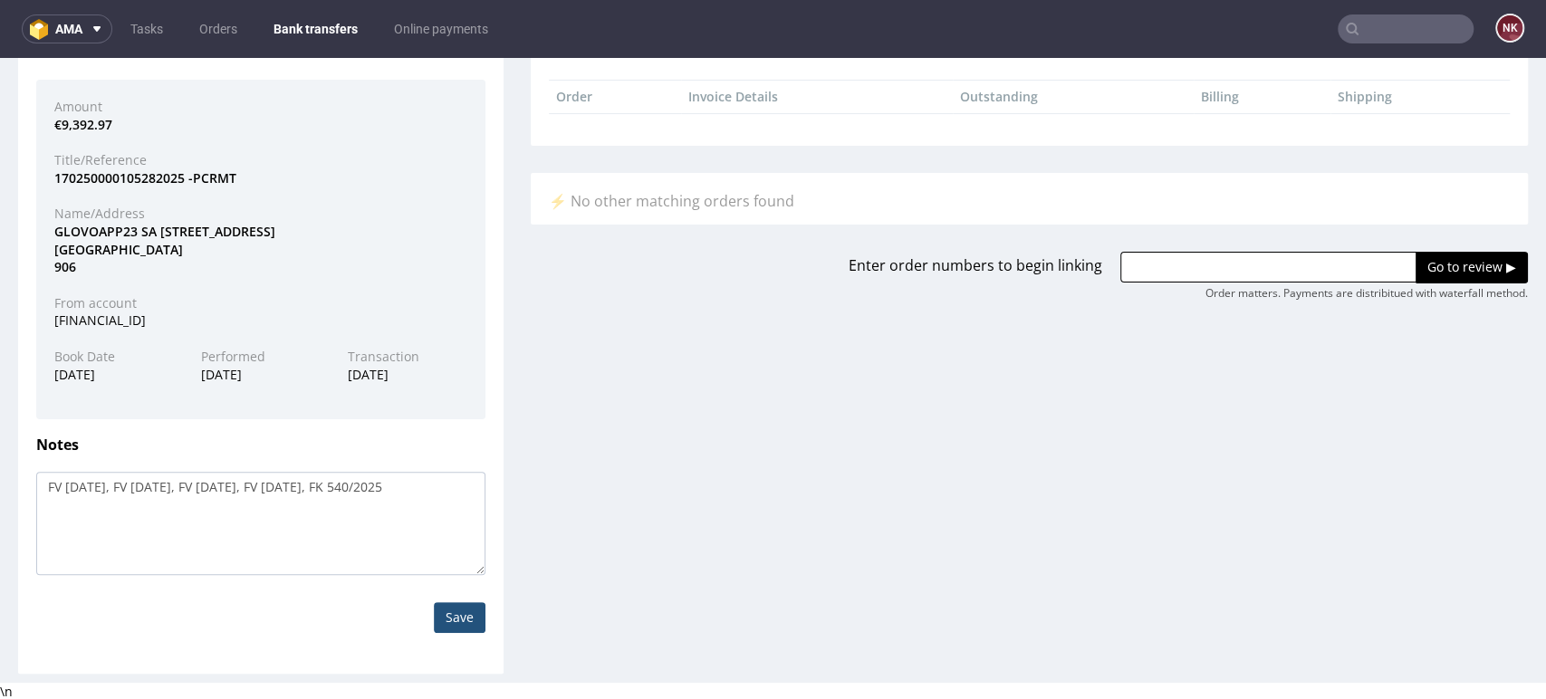
click at [670, 445] on div "Transfer Details Amount €9,392.97 Title/Reference 170250000105282025 -PCRMT Nam…" at bounding box center [773, 336] width 1537 height 673
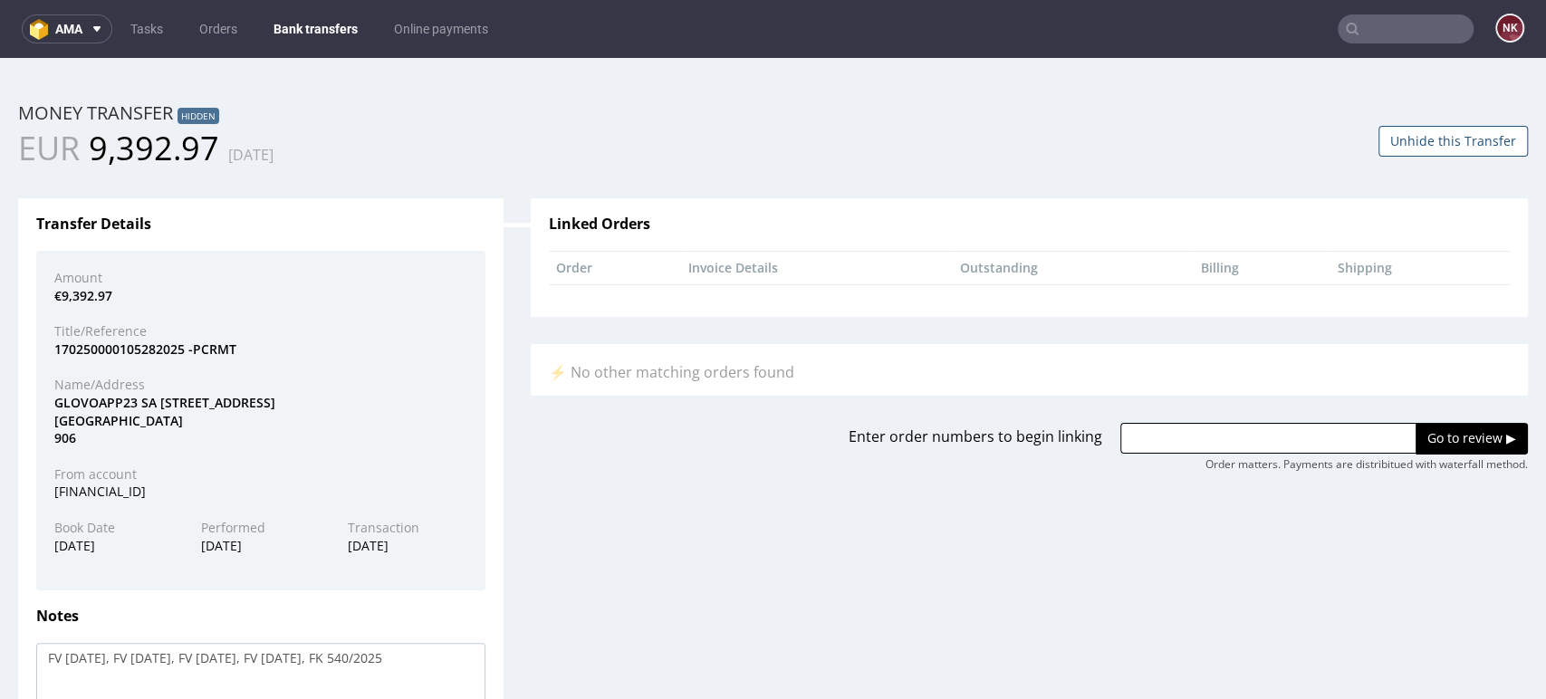
scroll to position [0, 0]
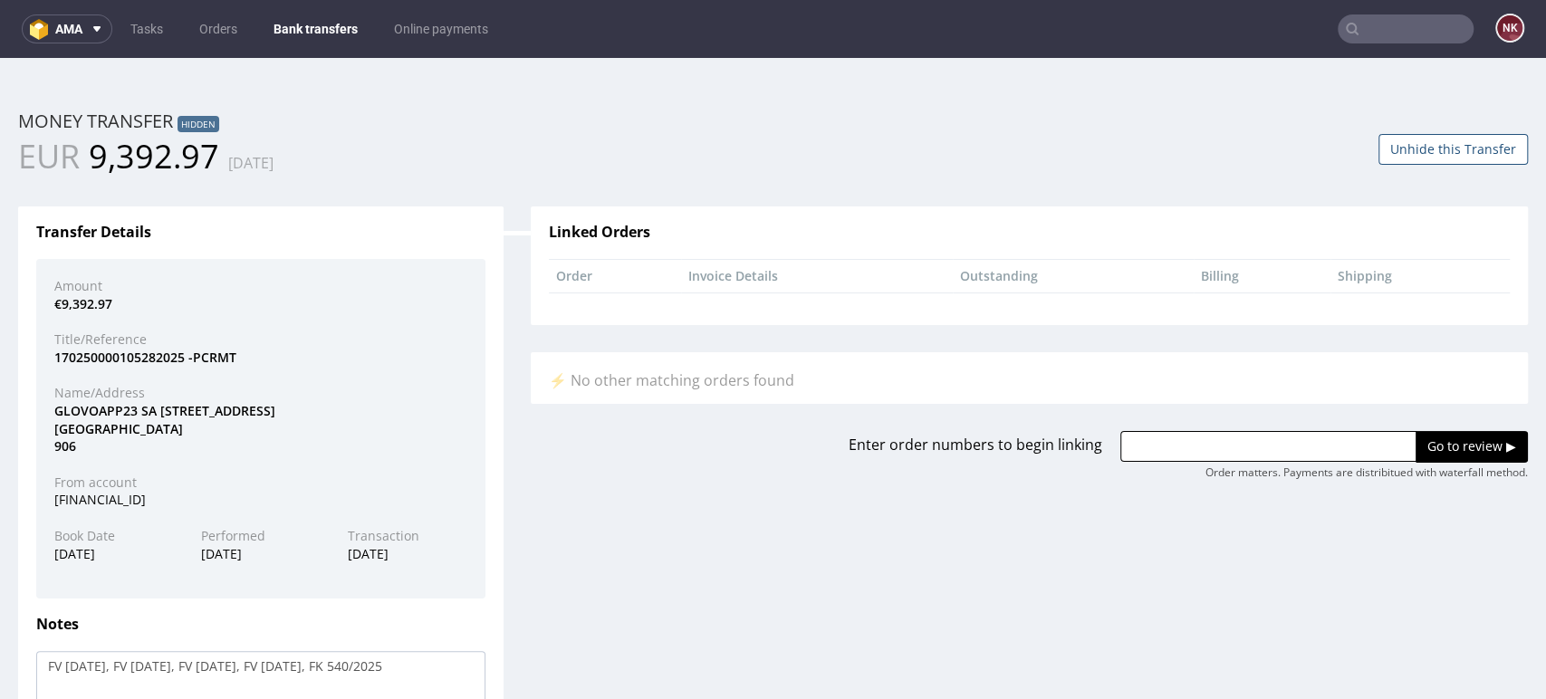
click at [303, 22] on link "Bank transfers" at bounding box center [316, 28] width 106 height 29
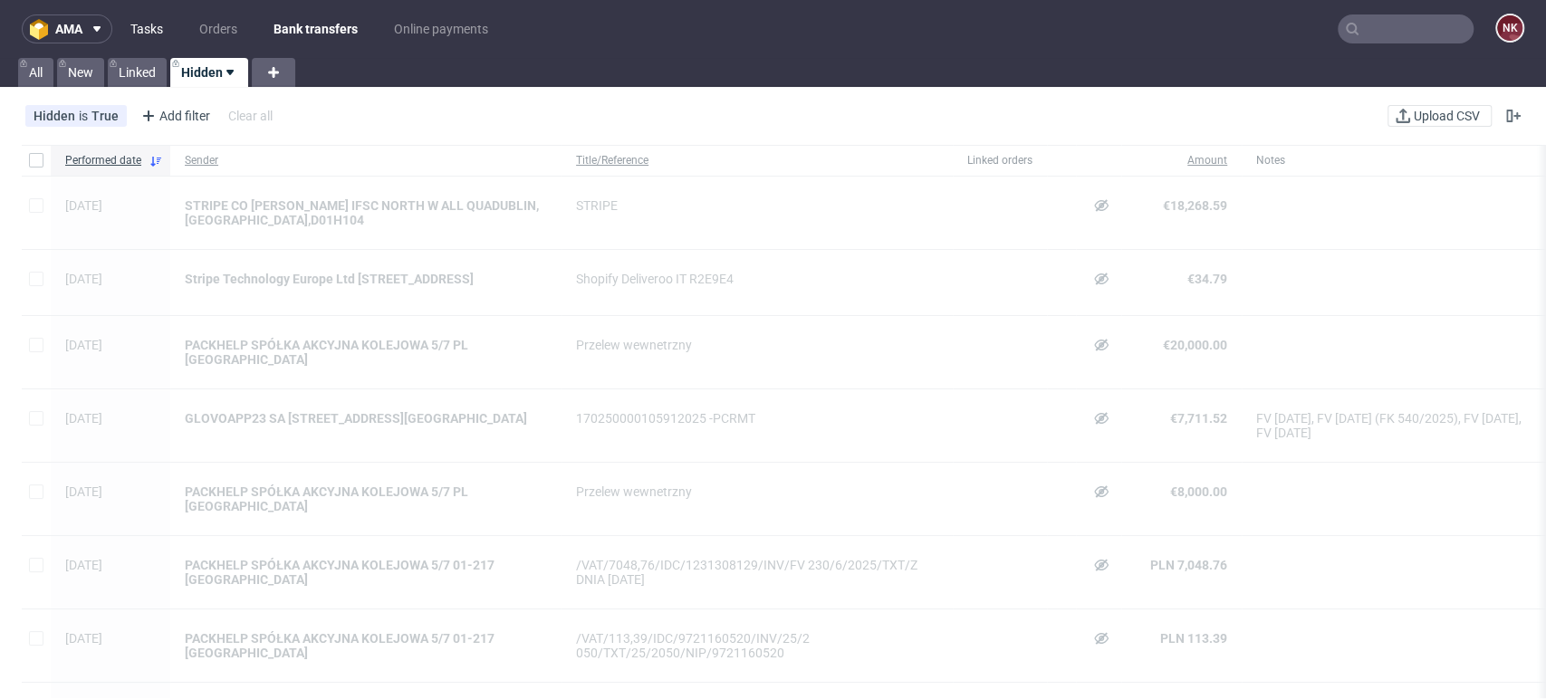
drag, startPoint x: 129, startPoint y: 20, endPoint x: 154, endPoint y: 20, distance: 25.4
click at [129, 20] on link "Tasks" at bounding box center [147, 28] width 54 height 29
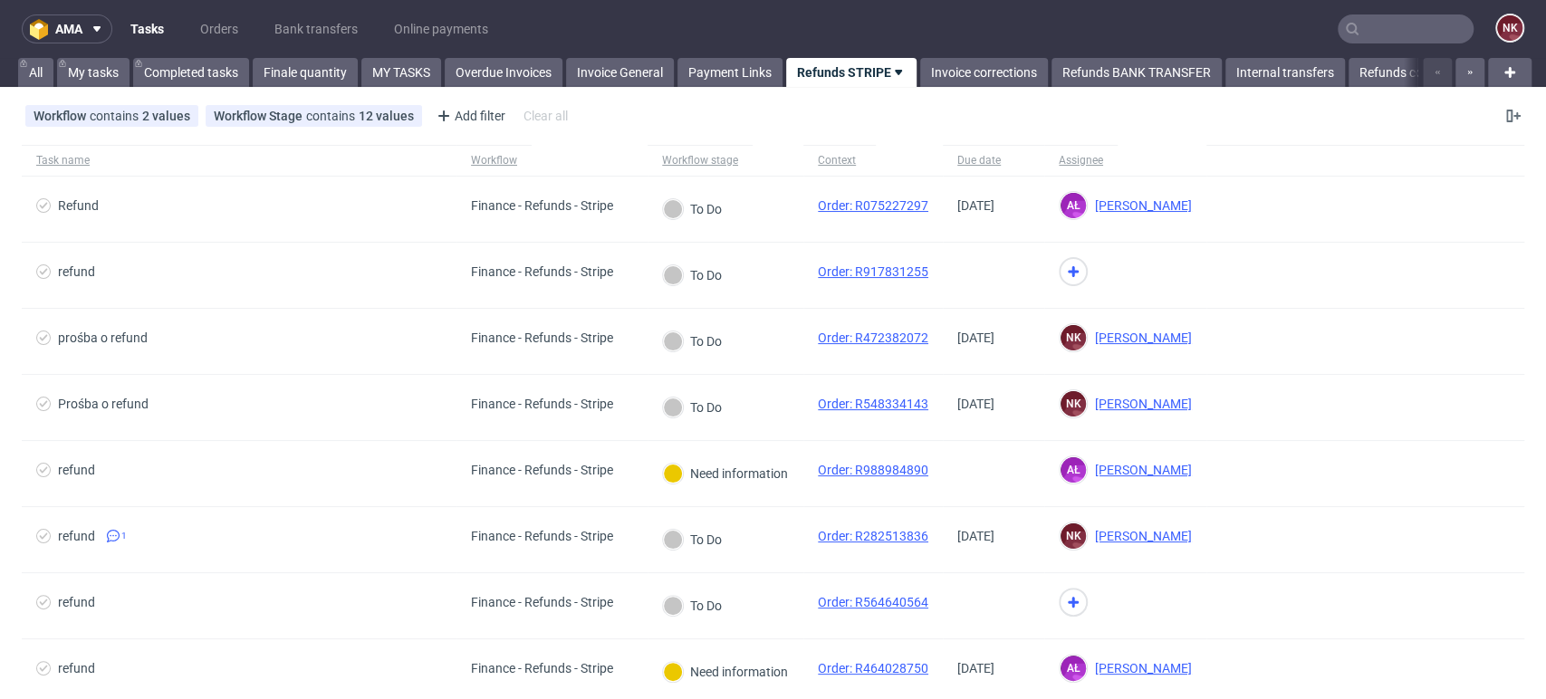
click at [252, 17] on ul "Tasks Orders Bank transfers Online payments" at bounding box center [309, 28] width 394 height 29
click at [227, 26] on link "Orders" at bounding box center [219, 28] width 60 height 29
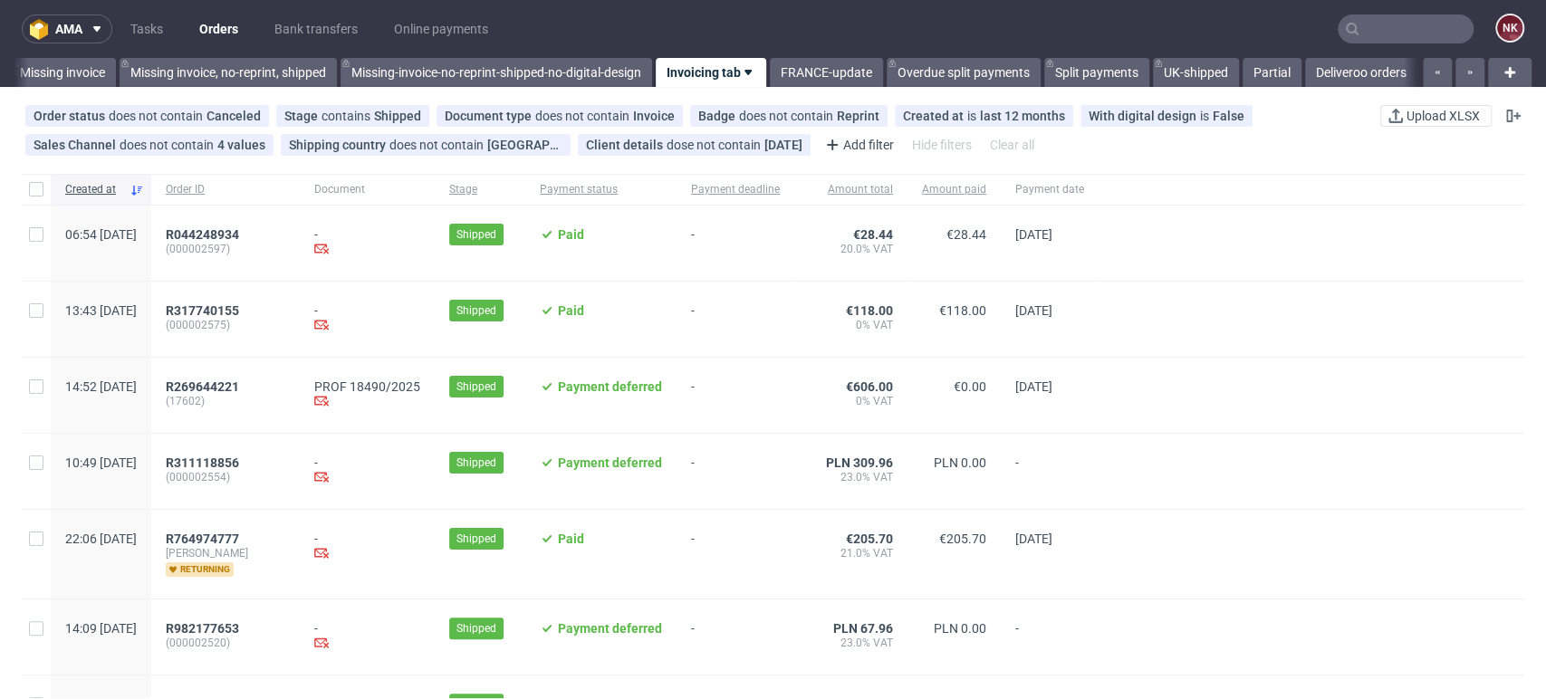
scroll to position [0, 2763]
click at [794, 494] on div "-" at bounding box center [736, 471] width 118 height 75
click at [794, 588] on div "-" at bounding box center [736, 554] width 118 height 89
click at [1468, 482] on div at bounding box center [1312, 471] width 426 height 75
click at [780, 396] on span "-" at bounding box center [735, 396] width 89 height 32
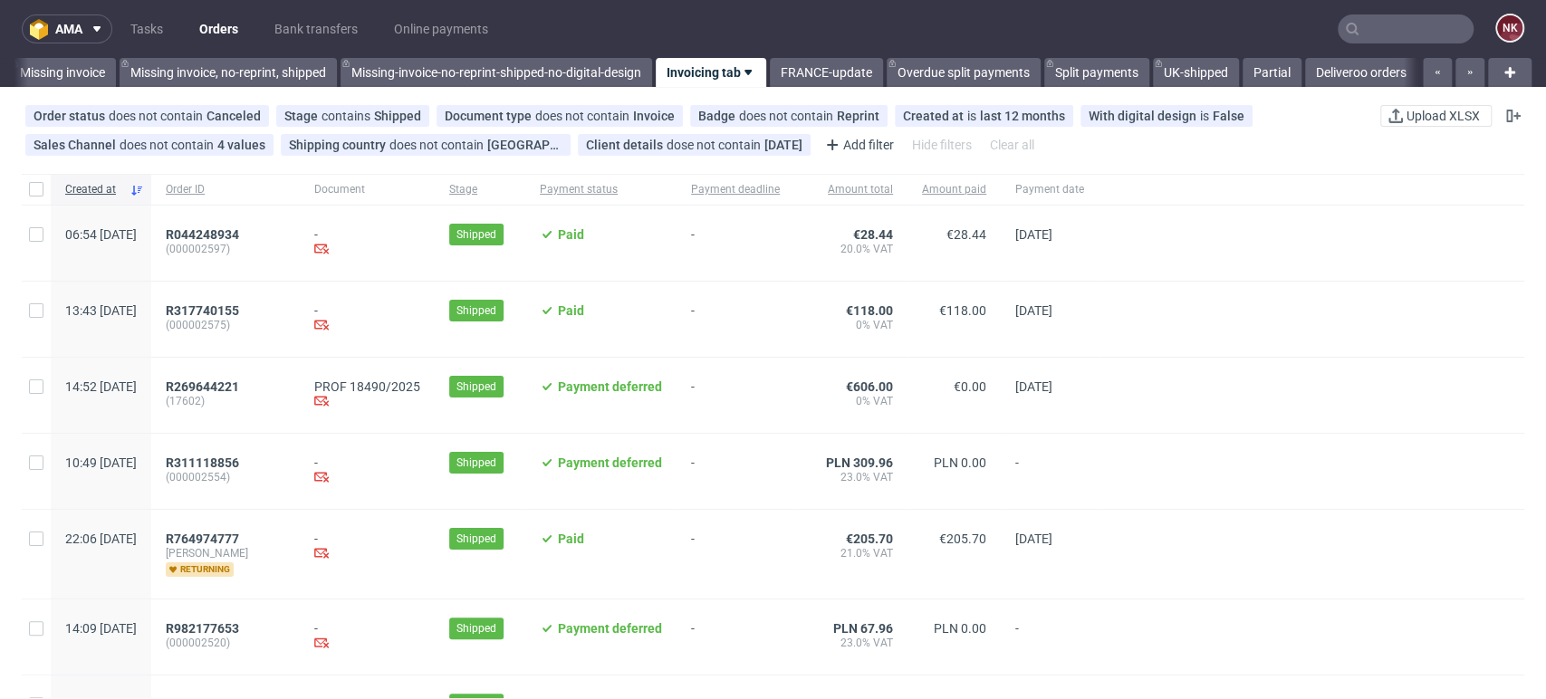
click at [1478, 242] on div at bounding box center [1312, 243] width 426 height 75
click at [1476, 440] on div at bounding box center [1312, 471] width 426 height 75
click at [302, 28] on link "Bank transfers" at bounding box center [316, 28] width 105 height 29
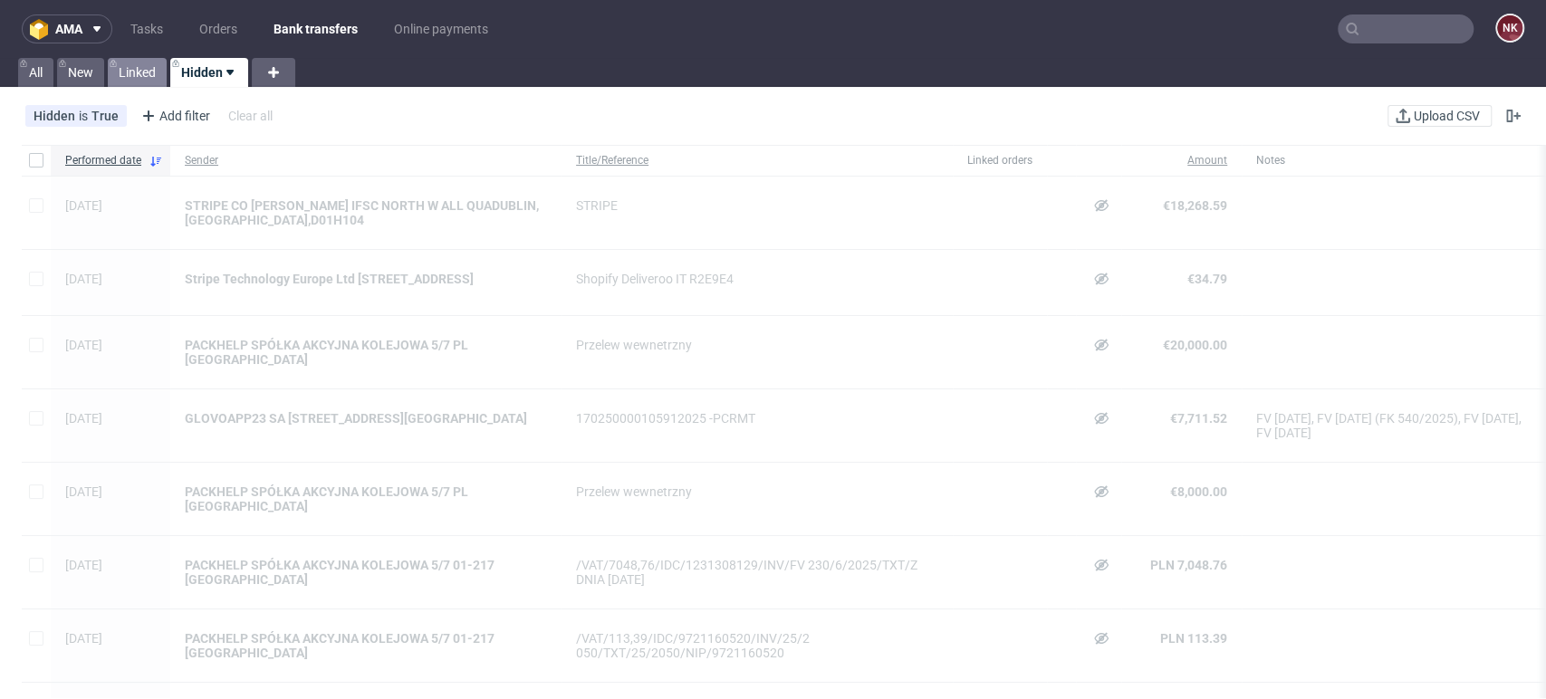
click at [155, 82] on link "Linked" at bounding box center [137, 72] width 59 height 29
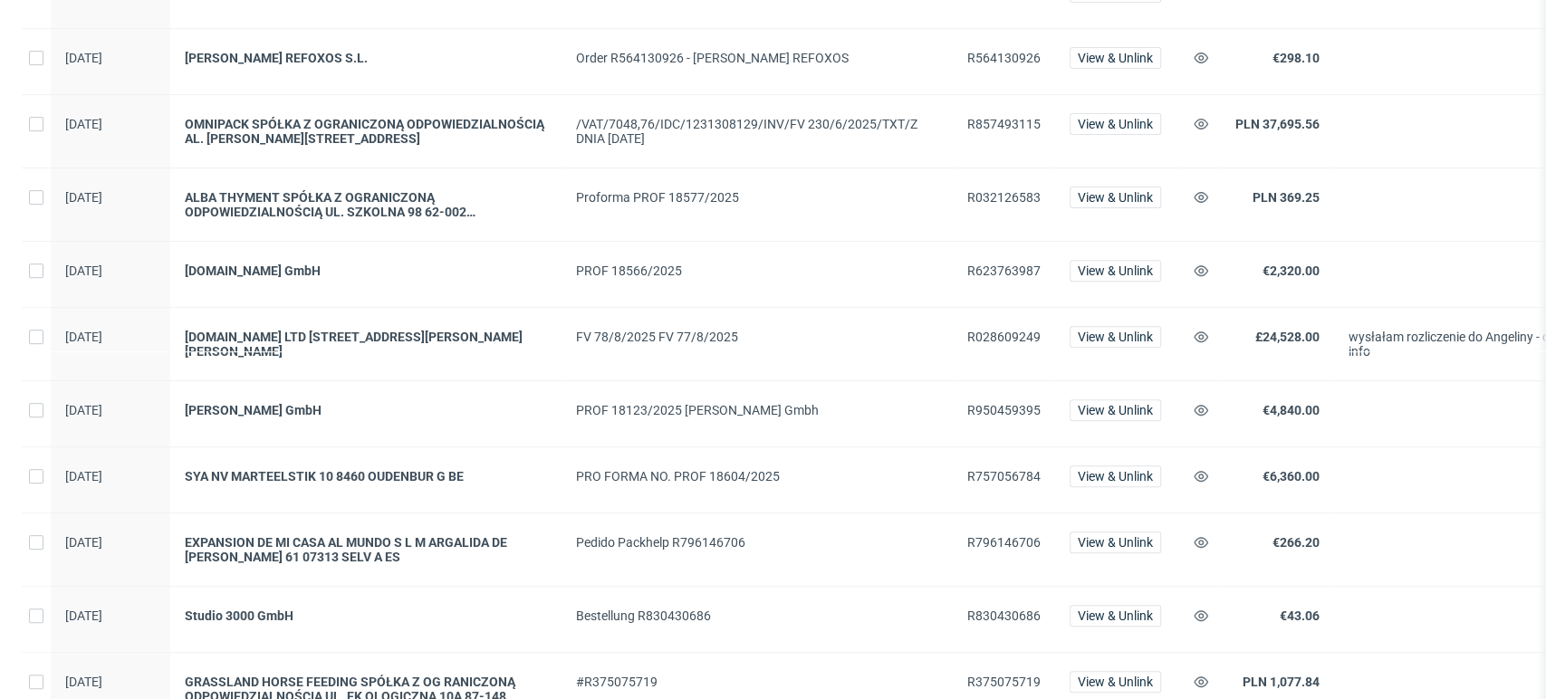
scroll to position [503, 0]
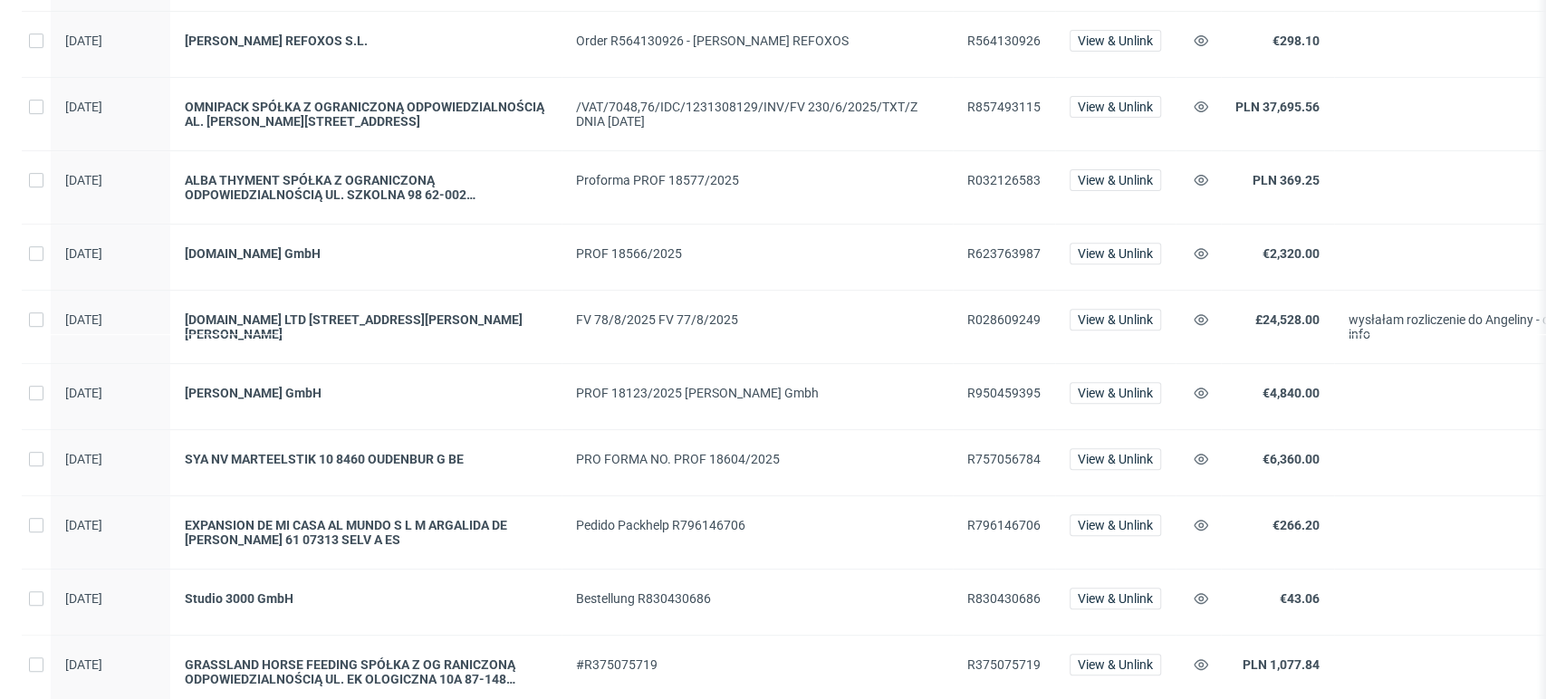
click at [1008, 323] on span "R028609249" at bounding box center [1003, 319] width 73 height 14
copy span "R028609249"
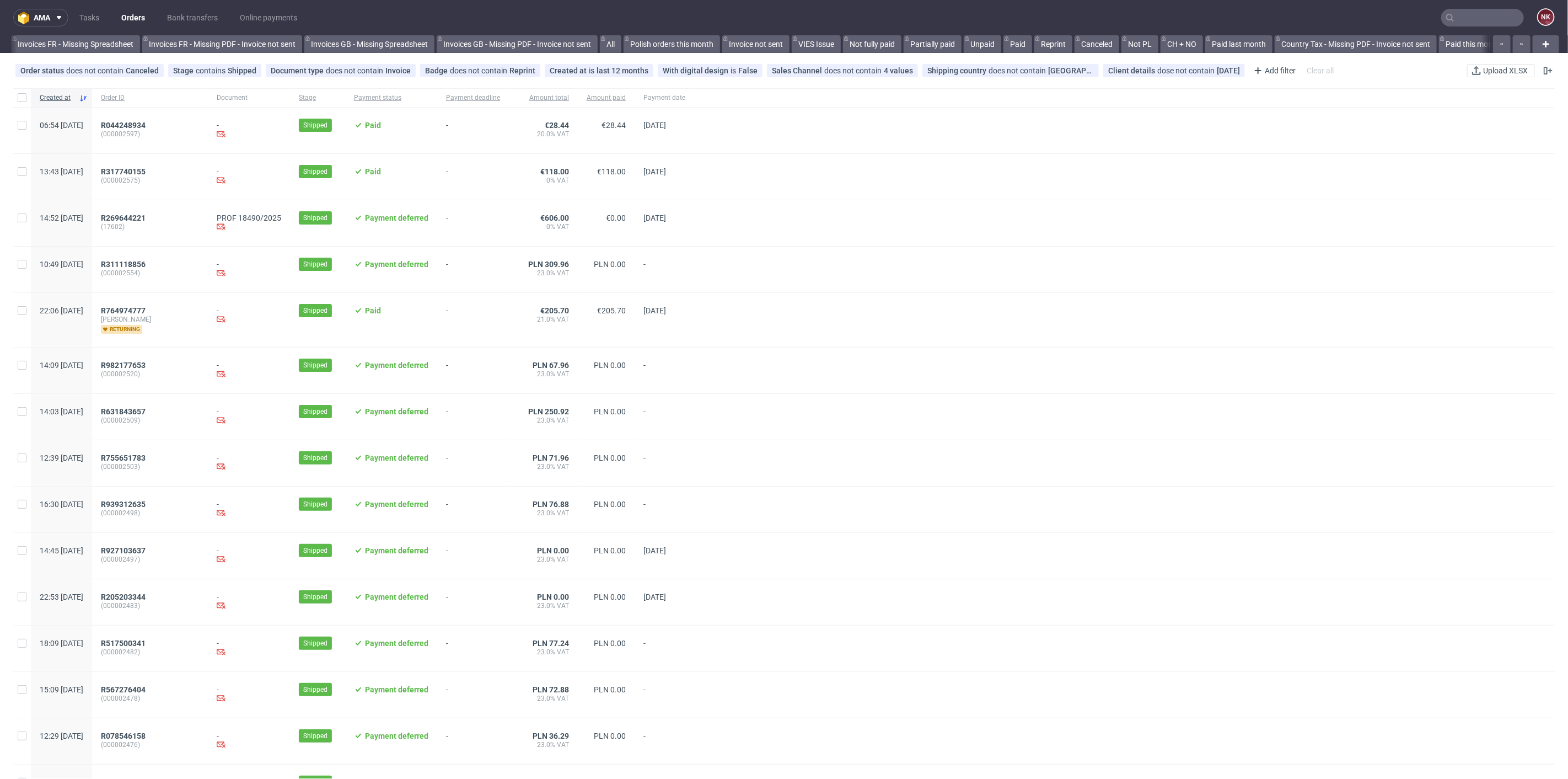
scroll to position [0, 1061]
click at [1474, 10] on input "text" at bounding box center [1483, 17] width 83 height 18
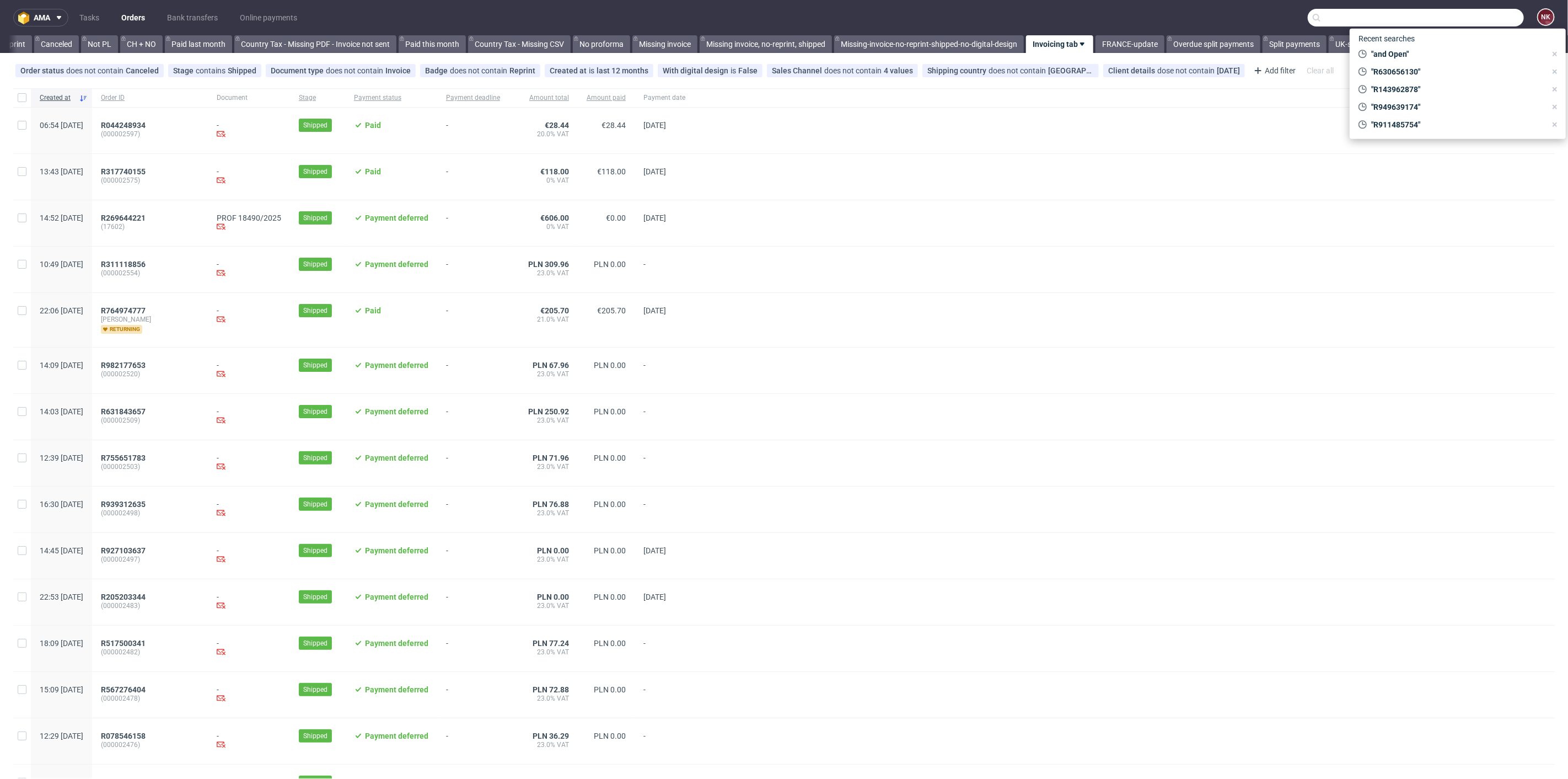
paste input "R876882170"
type input "R876882170"
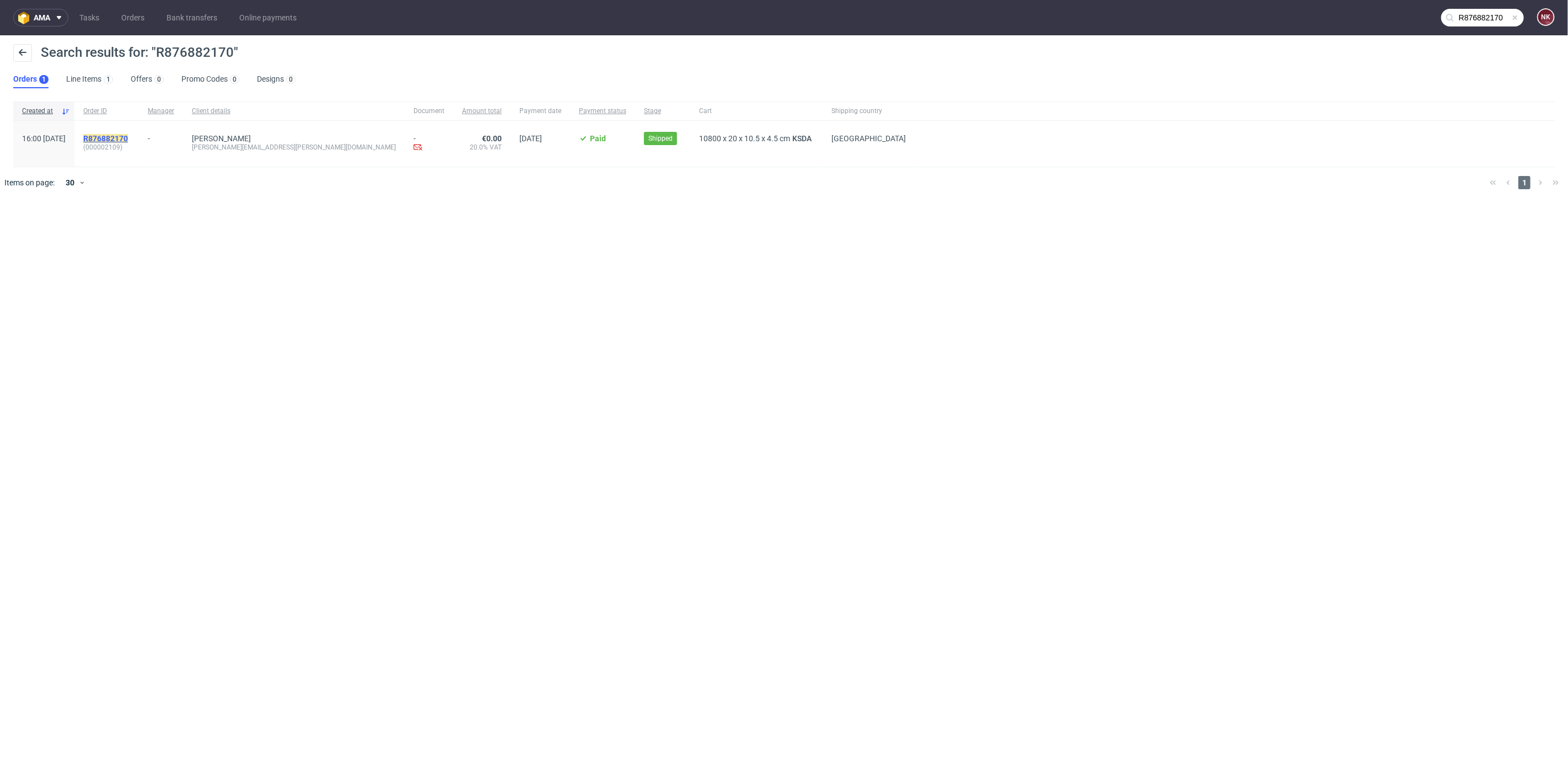
click at [128, 138] on mark "R876882170" at bounding box center [105, 138] width 44 height 9
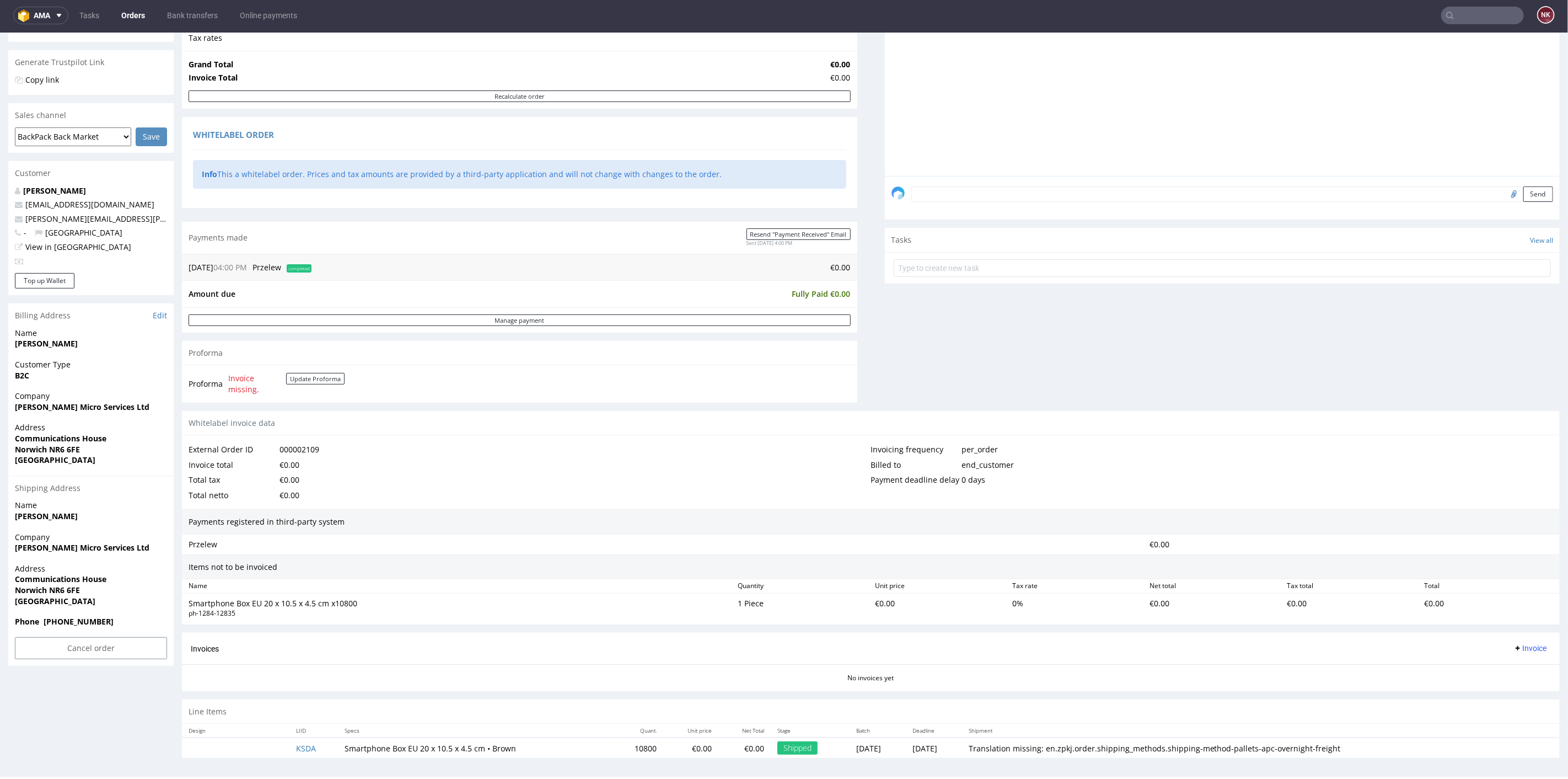
scroll to position [3, 0]
drag, startPoint x: 816, startPoint y: 641, endPoint x: 825, endPoint y: 634, distance: 11.4
click at [824, 635] on div "Invoices Invoice" at bounding box center [871, 647] width 1378 height 32
click at [877, 553] on div "Items not to be invoiced" at bounding box center [871, 566] width 1378 height 26
click at [858, 558] on div "Items not to be invoiced" at bounding box center [871, 566] width 1378 height 26
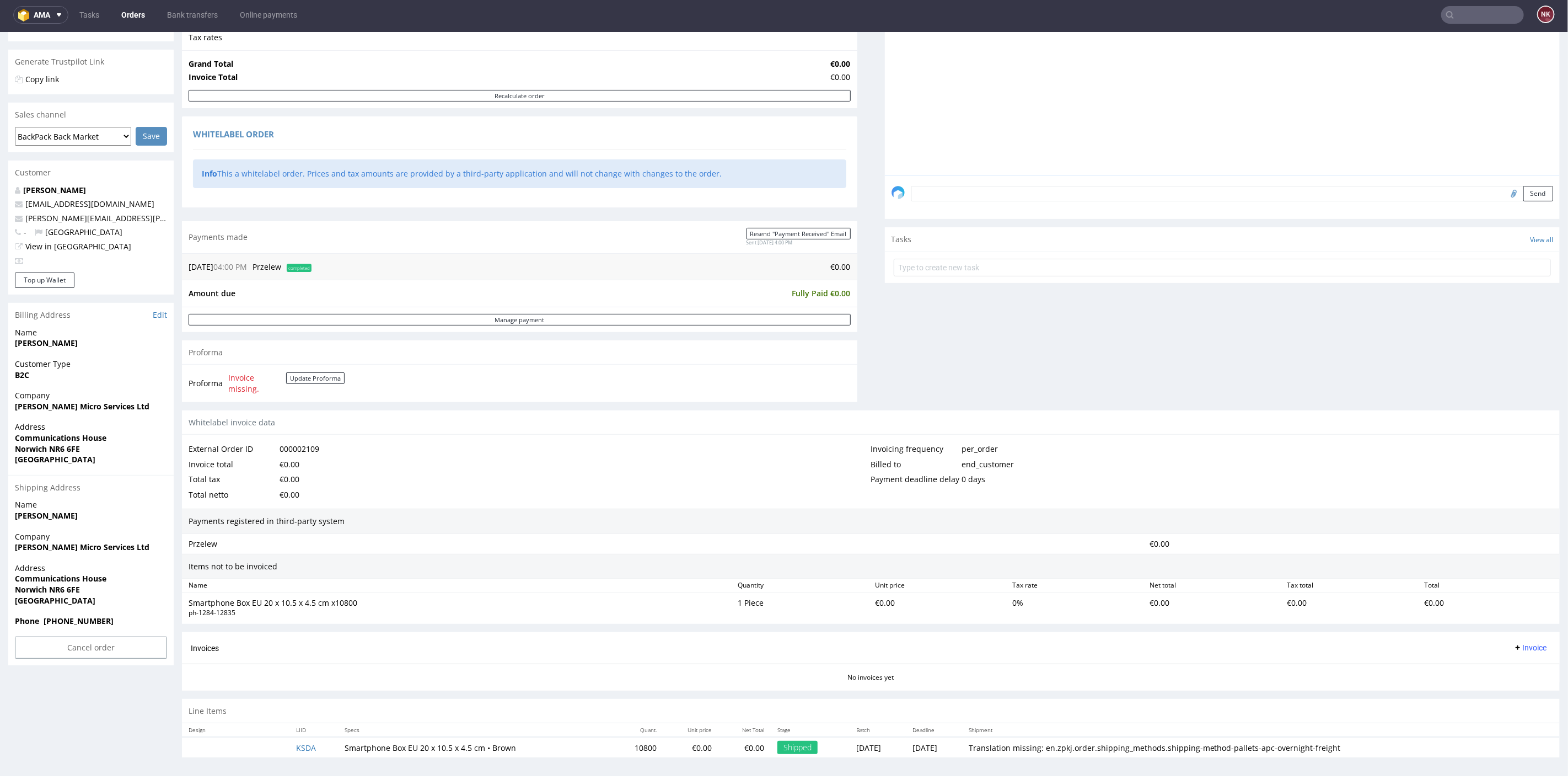
click at [864, 562] on div "Items not to be invoiced" at bounding box center [871, 566] width 1378 height 26
click at [1227, 324] on div "Comments User (0) Order (0) Automatic (0) Attachments (0) All (0) View all (0) …" at bounding box center [1223, 175] width 676 height 470
